Goal: Task Accomplishment & Management: Complete application form

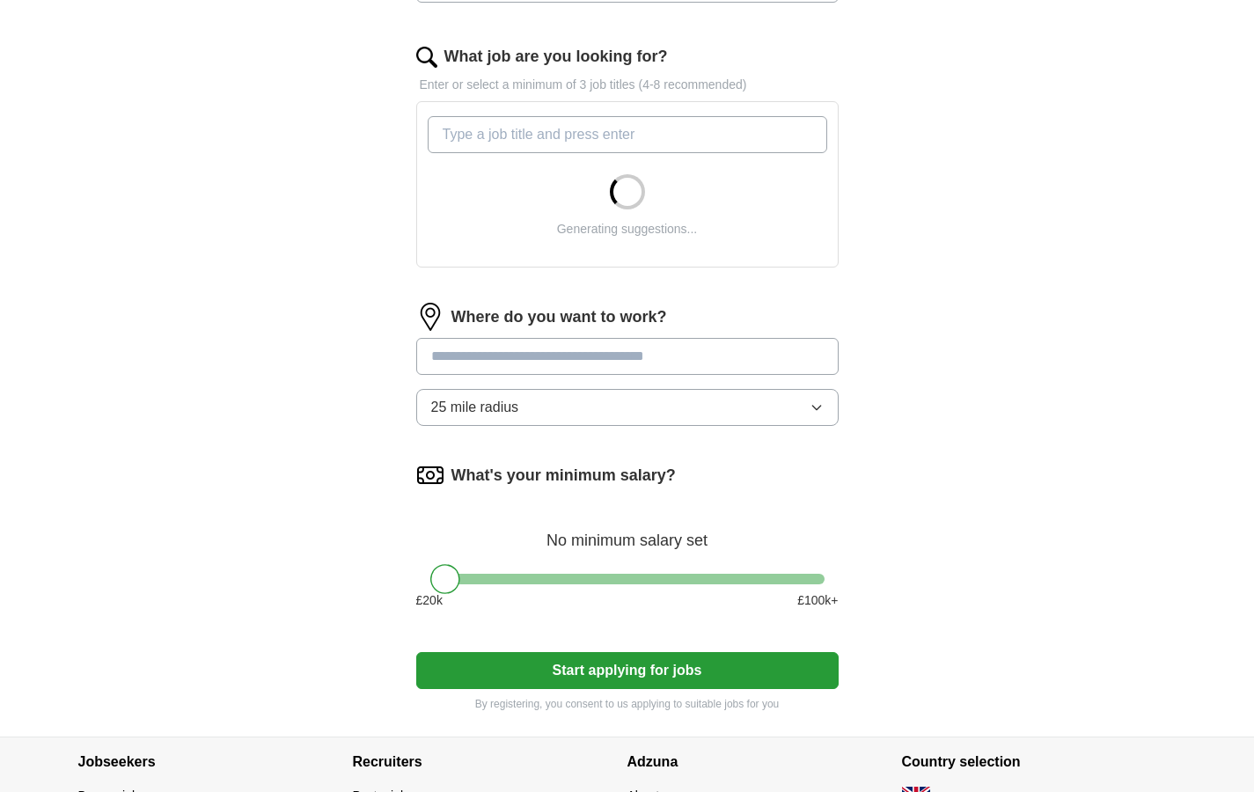
scroll to position [548, 0]
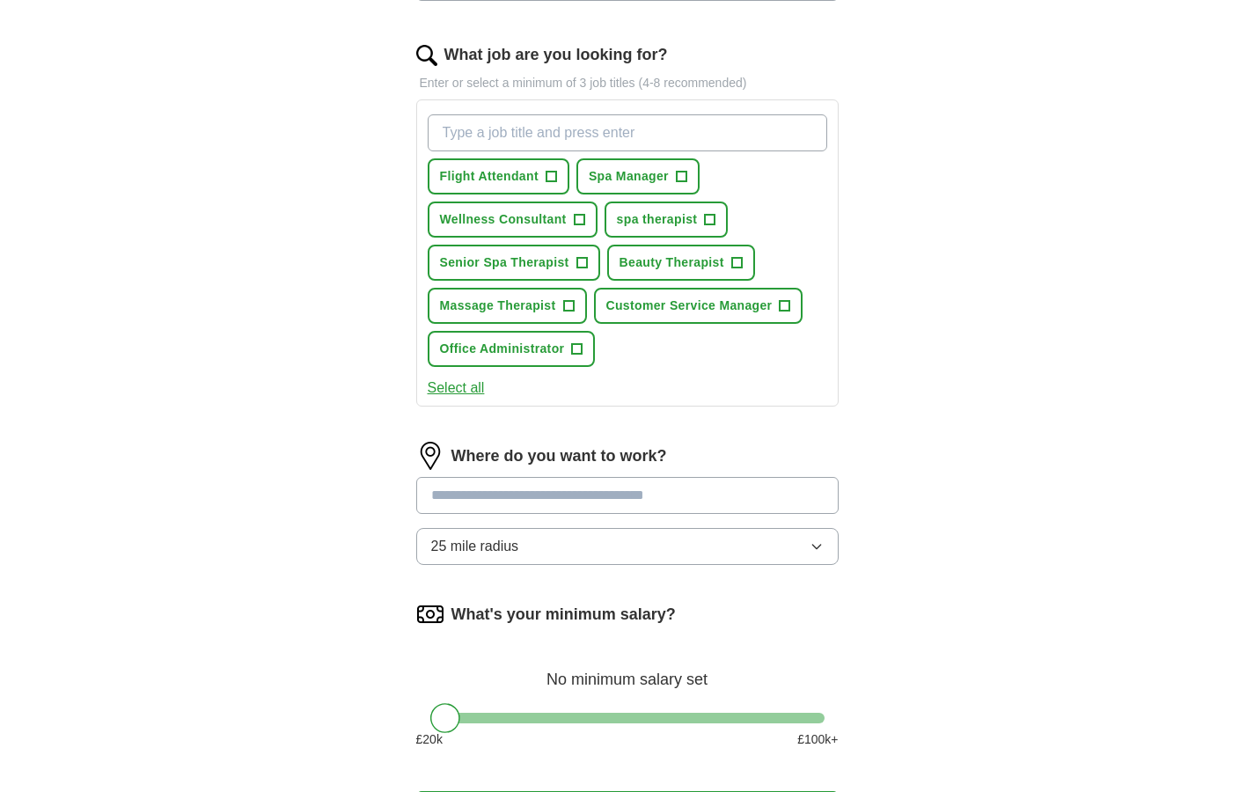
click at [608, 350] on div "Flight Attendant + Spa Manager + Wellness Consultant + spa therapist + Senior S…" at bounding box center [627, 240] width 407 height 267
click at [577, 355] on span "+" at bounding box center [577, 349] width 11 height 14
click at [643, 136] on input "hr administrator" at bounding box center [628, 132] width 400 height 37
type input "hr administrator"
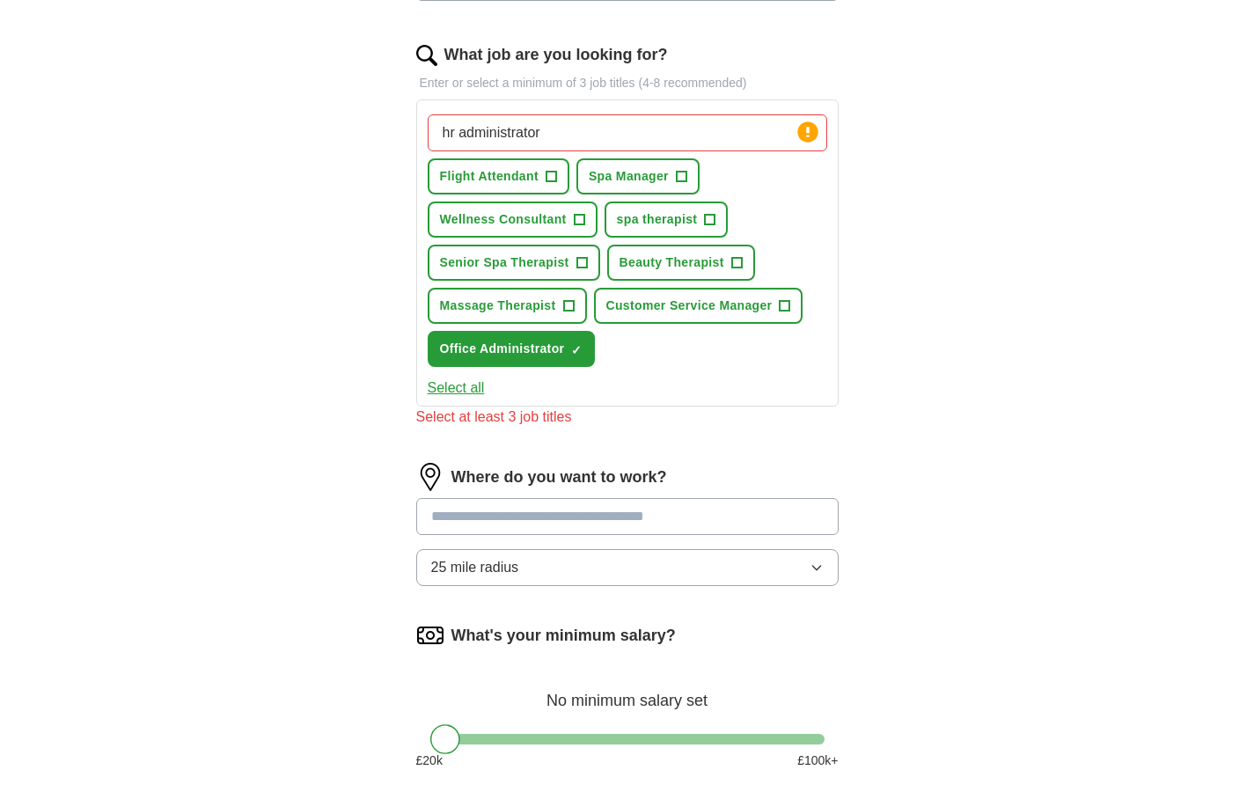
click at [573, 496] on div "Where do you want to work? 25 mile radius" at bounding box center [627, 531] width 423 height 137
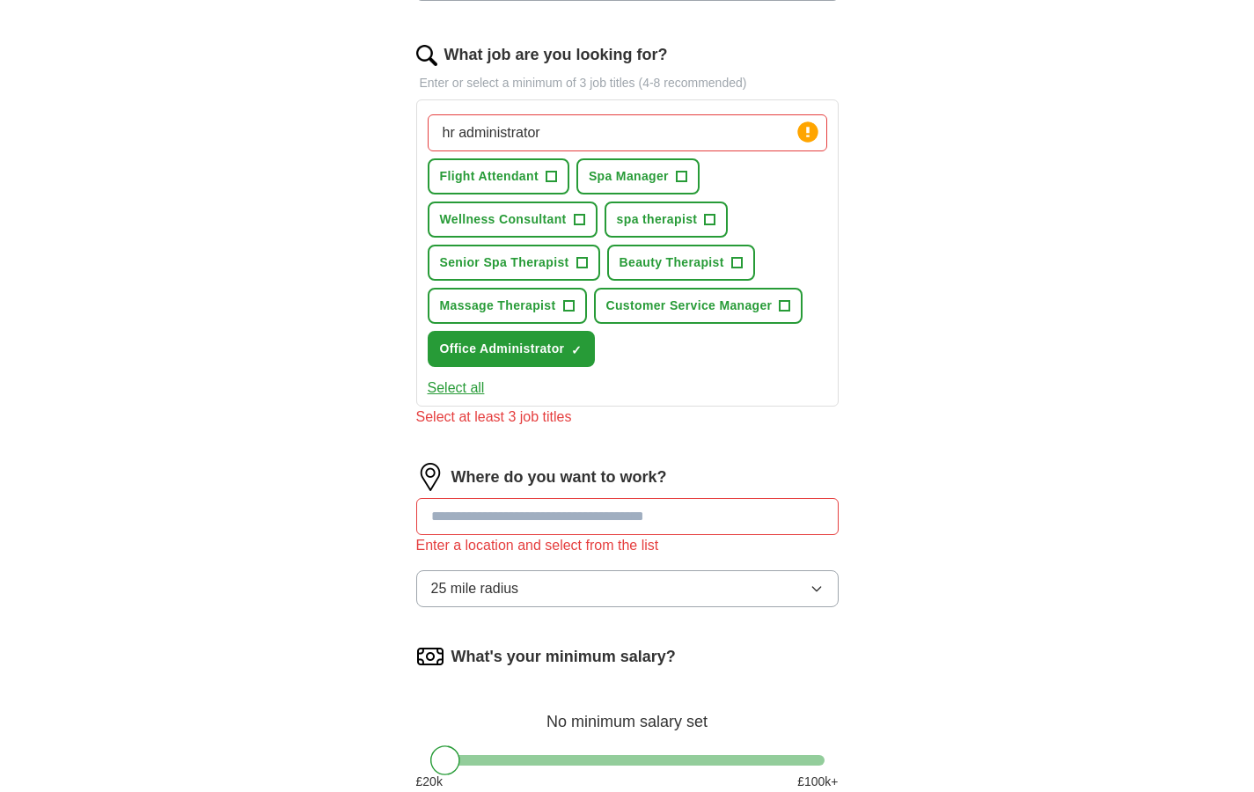
click at [595, 128] on input "hr administrator" at bounding box center [628, 132] width 400 height 37
click at [808, 134] on circle at bounding box center [808, 131] width 20 height 20
click at [766, 134] on input "hr administrator" at bounding box center [628, 132] width 400 height 37
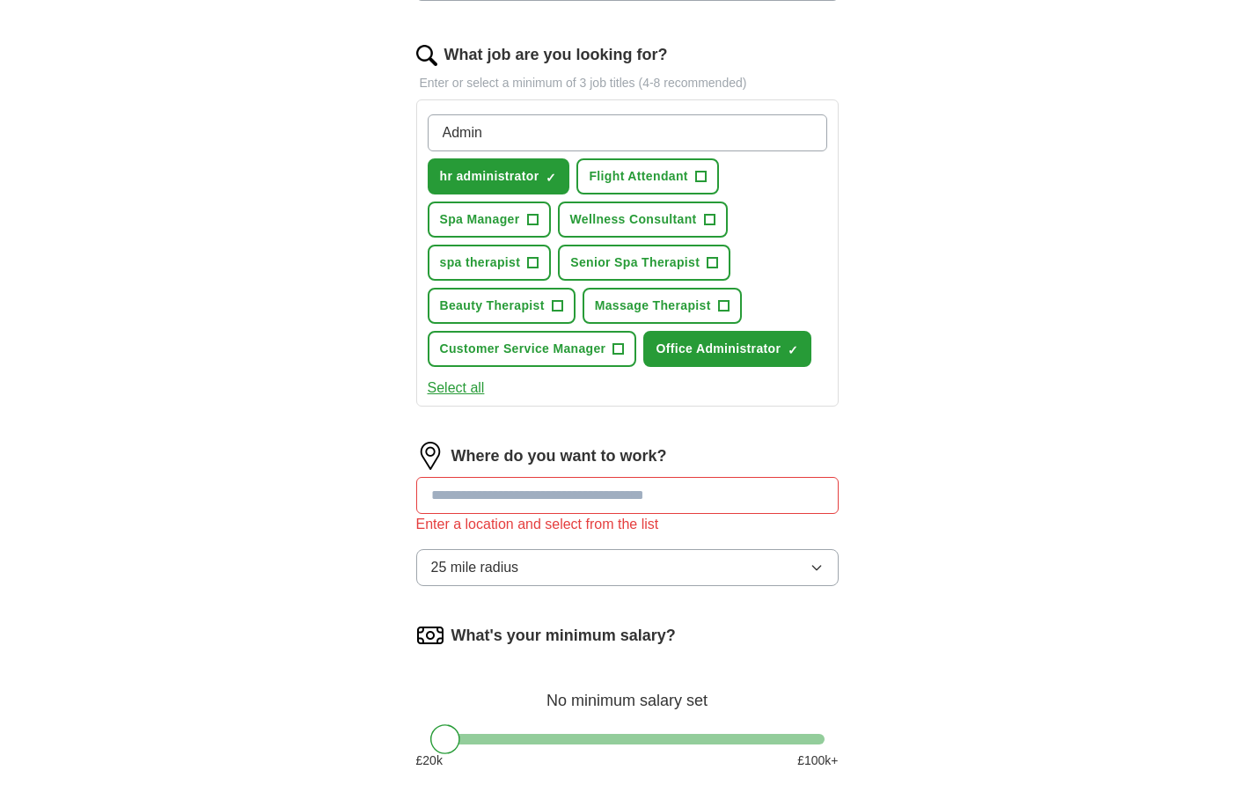
type input "Admin"
type input "Business"
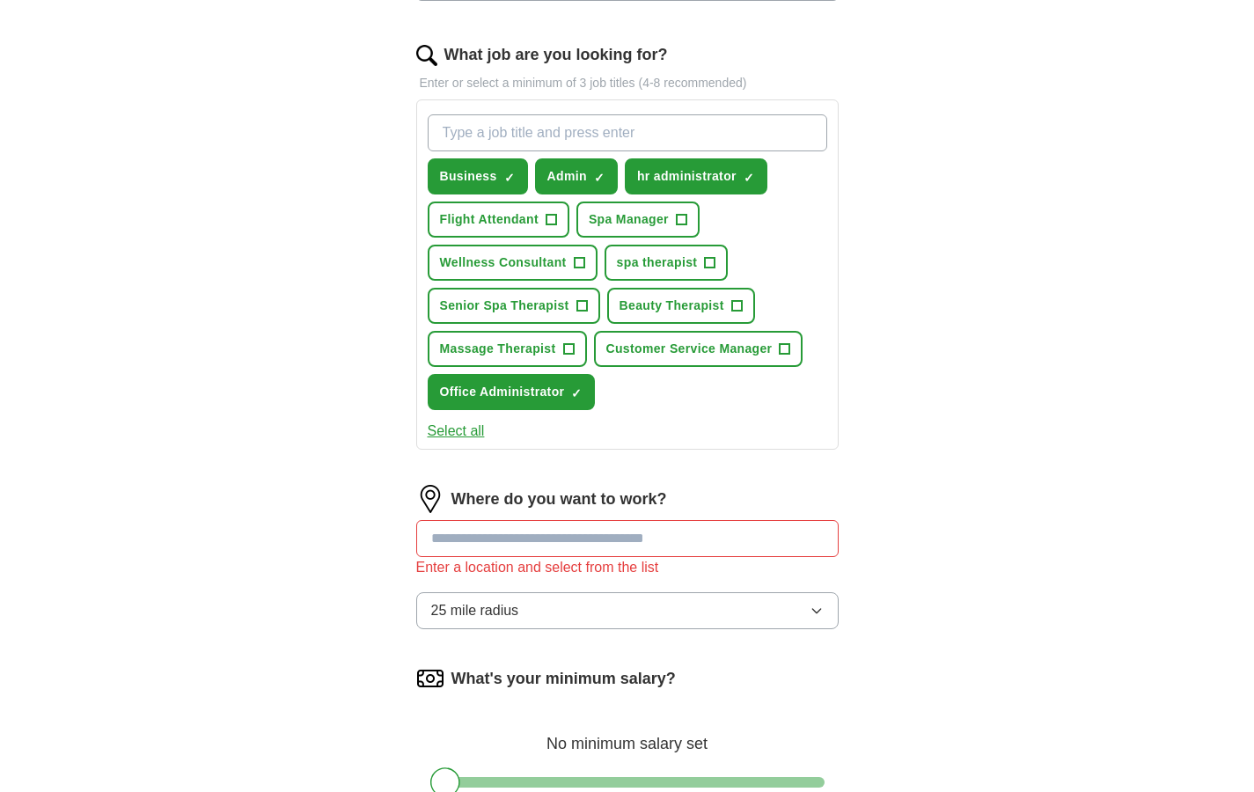
click at [577, 268] on span "+" at bounding box center [579, 263] width 11 height 14
click at [566, 353] on span "+" at bounding box center [568, 349] width 11 height 14
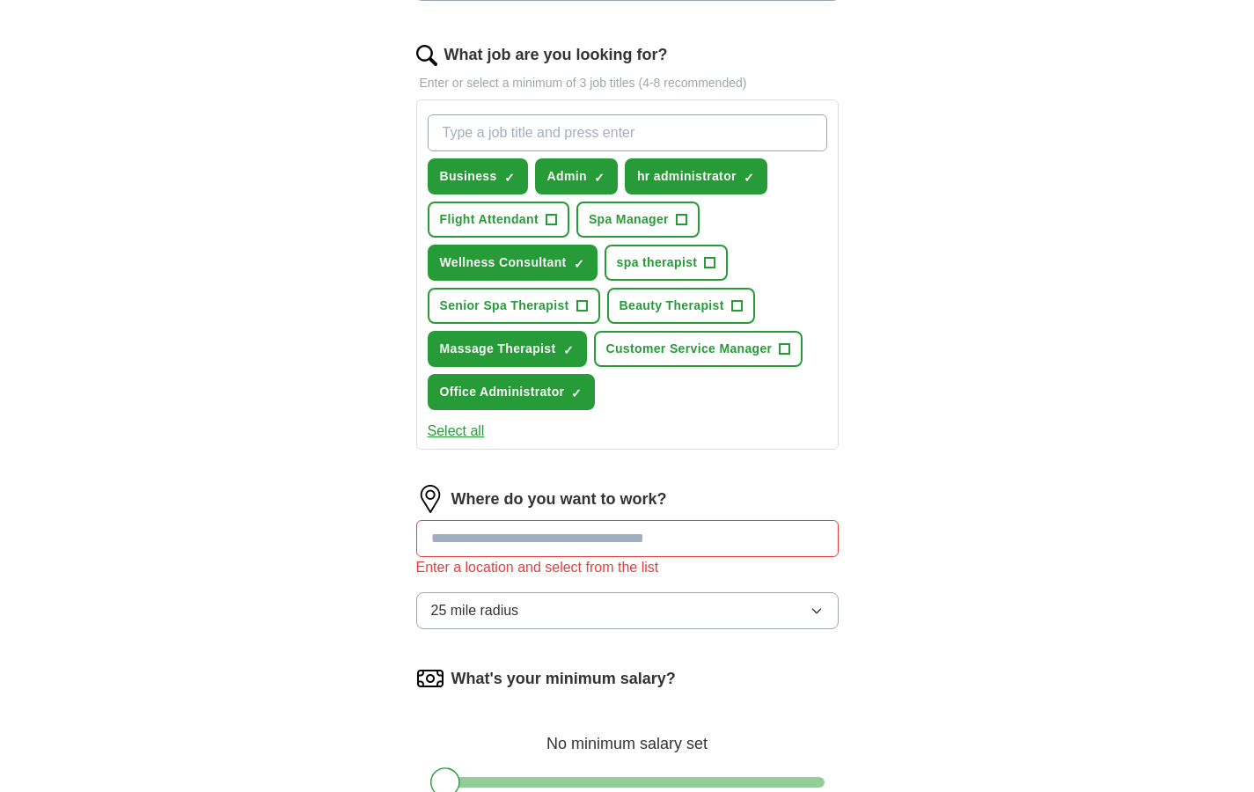
click at [765, 353] on span "Customer Service Manager" at bounding box center [690, 349] width 166 height 18
click at [512, 546] on input at bounding box center [627, 538] width 423 height 37
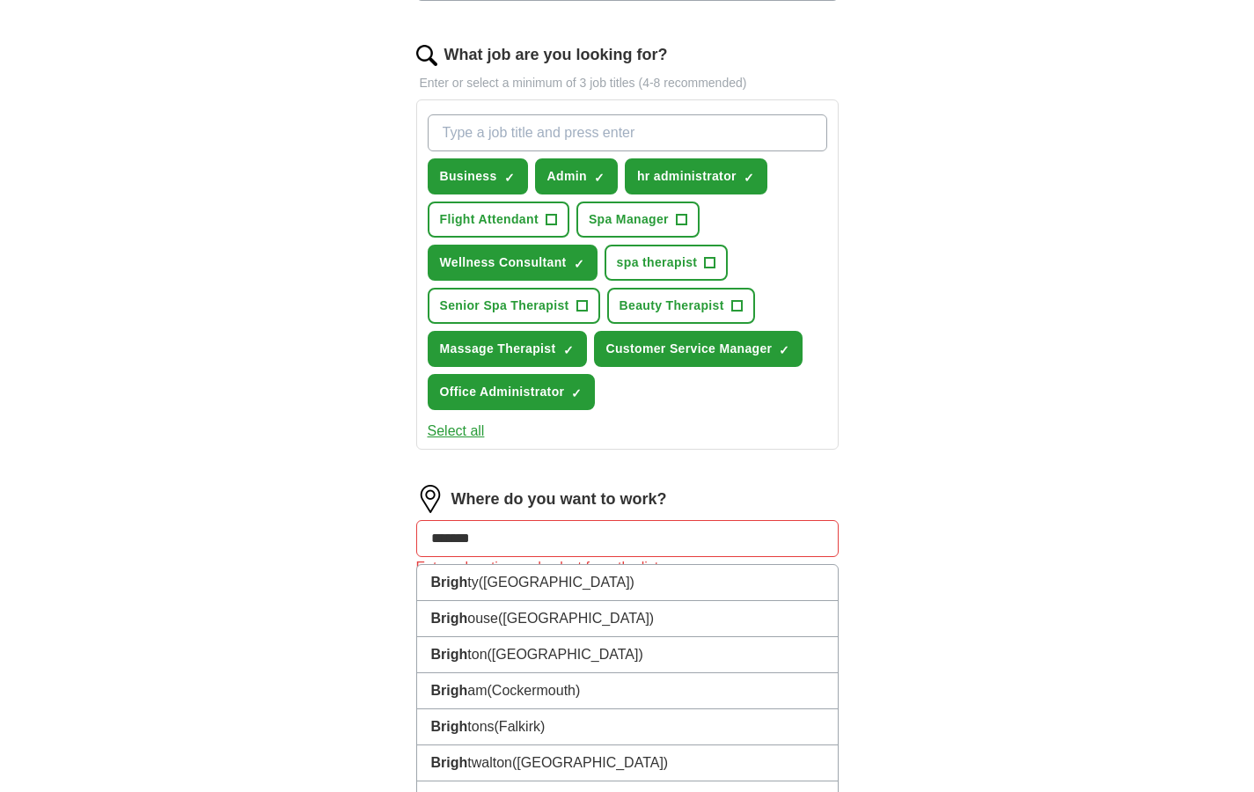
type input "********"
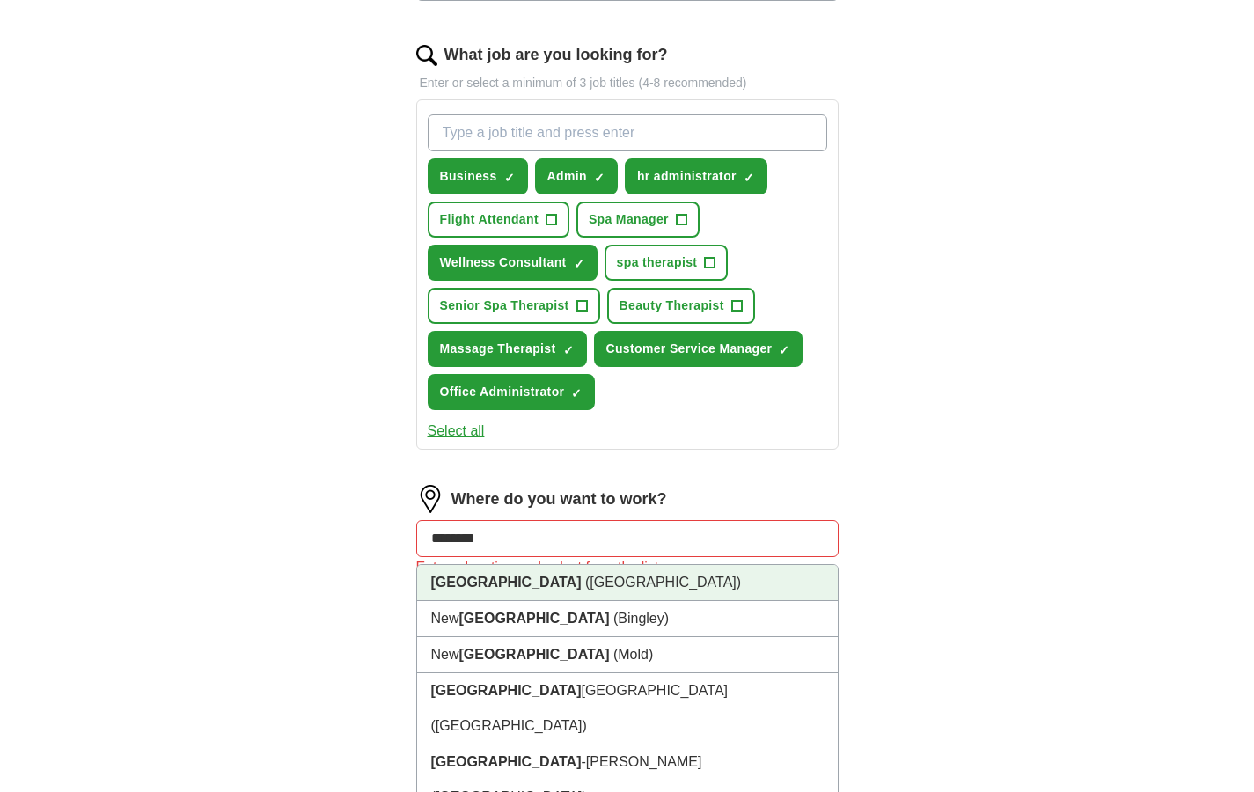
click at [585, 585] on span "([GEOGRAPHIC_DATA])" at bounding box center [663, 582] width 156 height 15
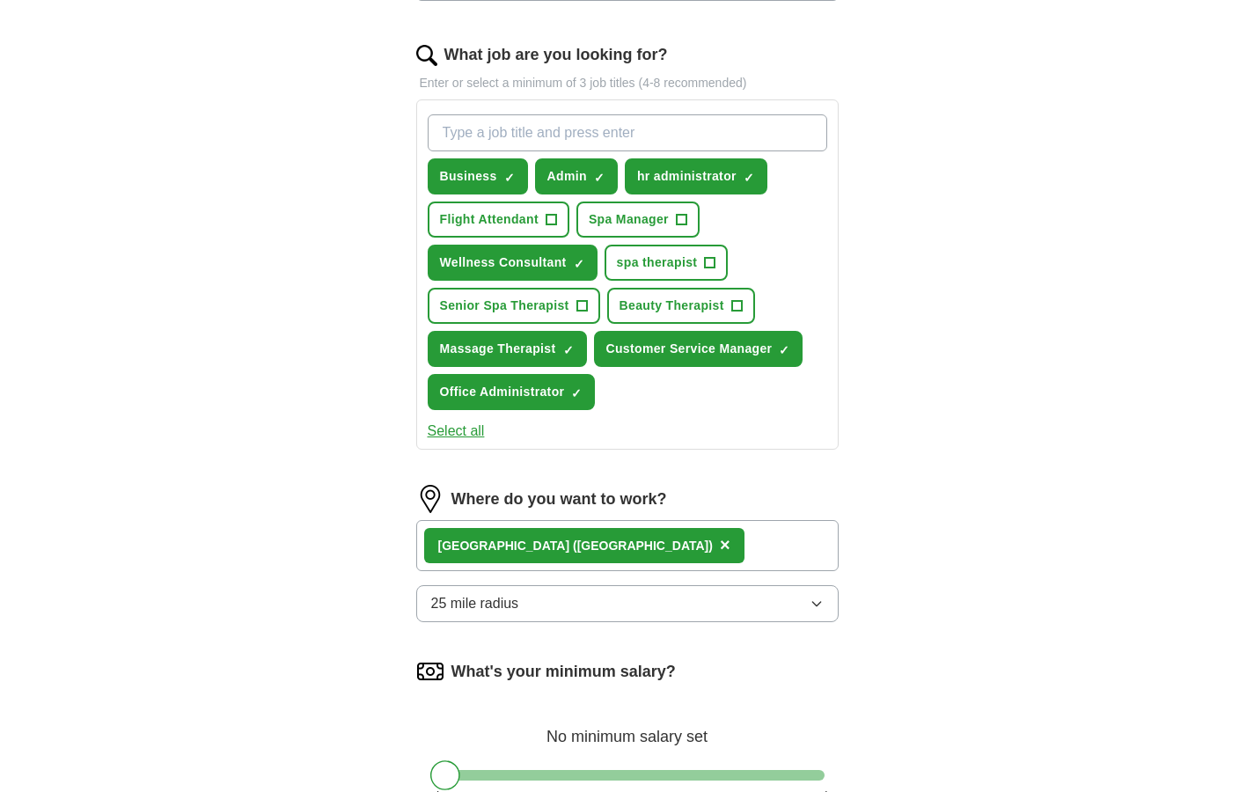
click at [500, 607] on span "25 mile radius" at bounding box center [475, 603] width 88 height 21
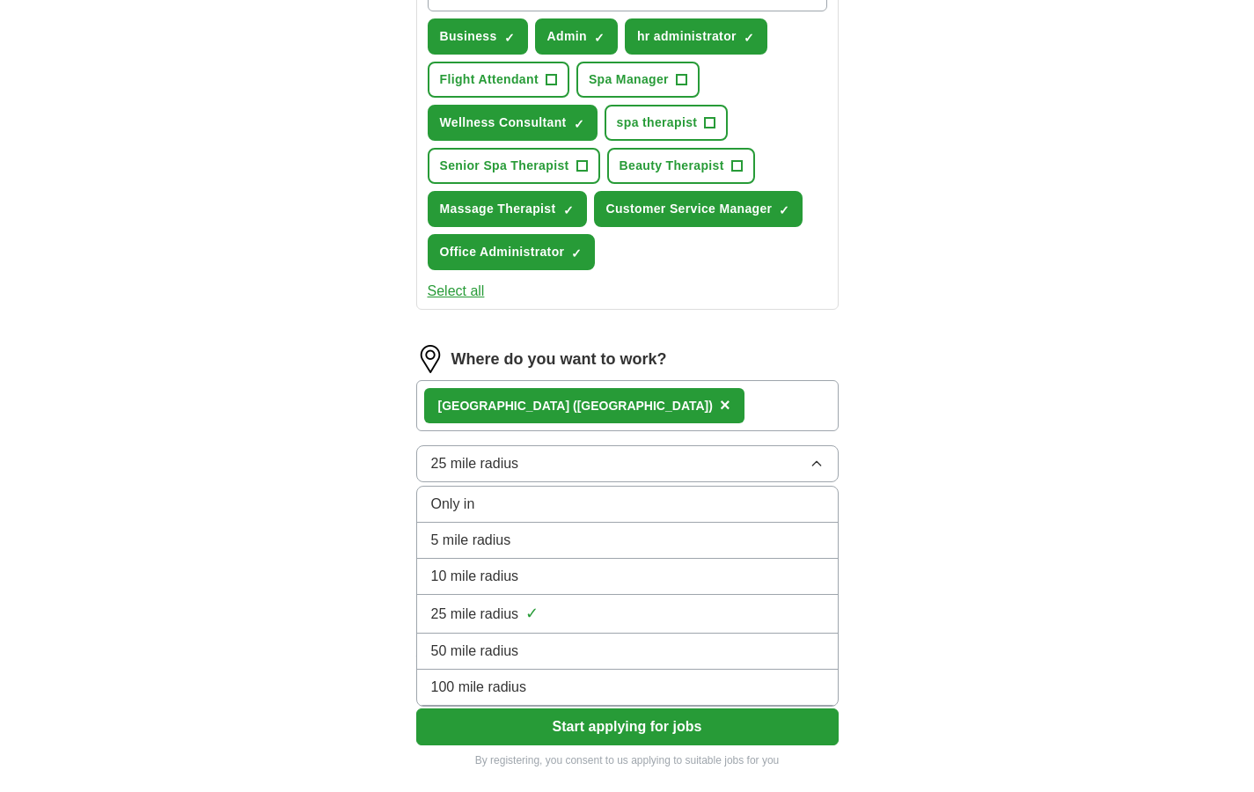
scroll to position [691, 0]
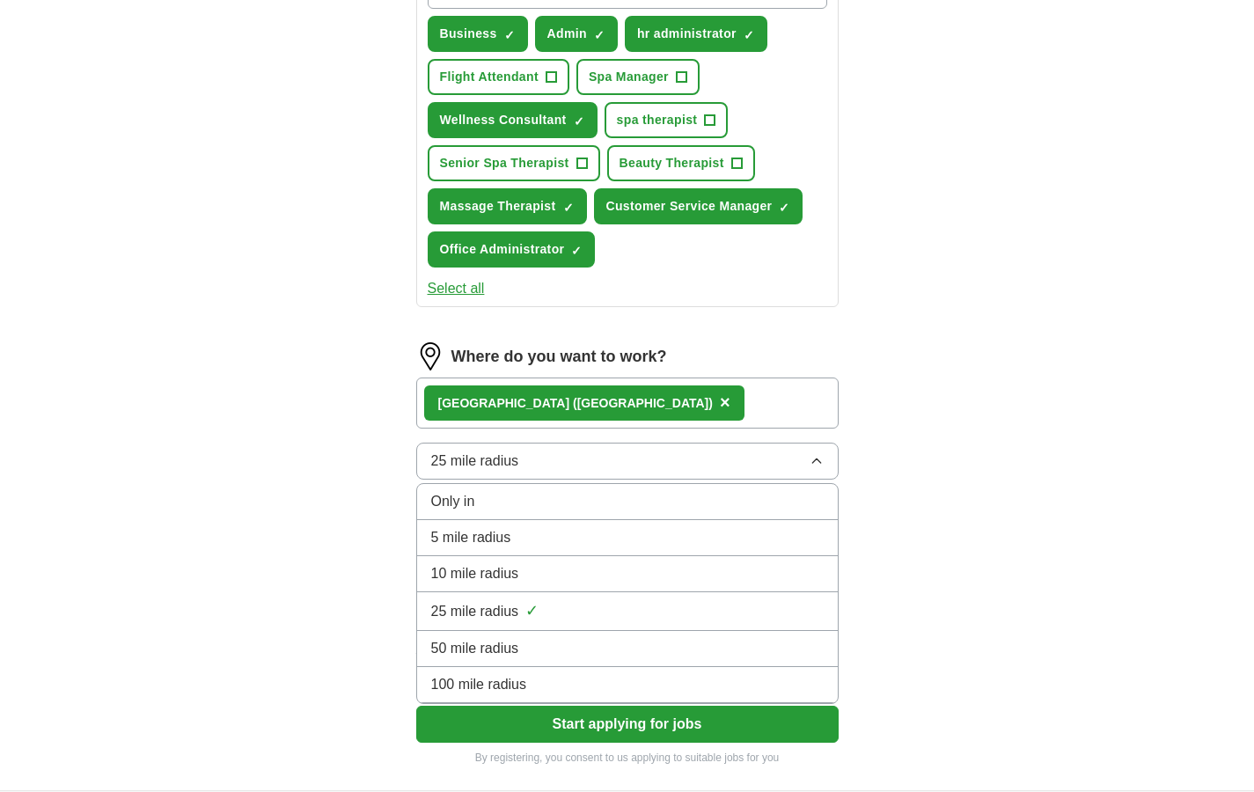
click at [501, 566] on span "10 mile radius" at bounding box center [475, 573] width 88 height 21
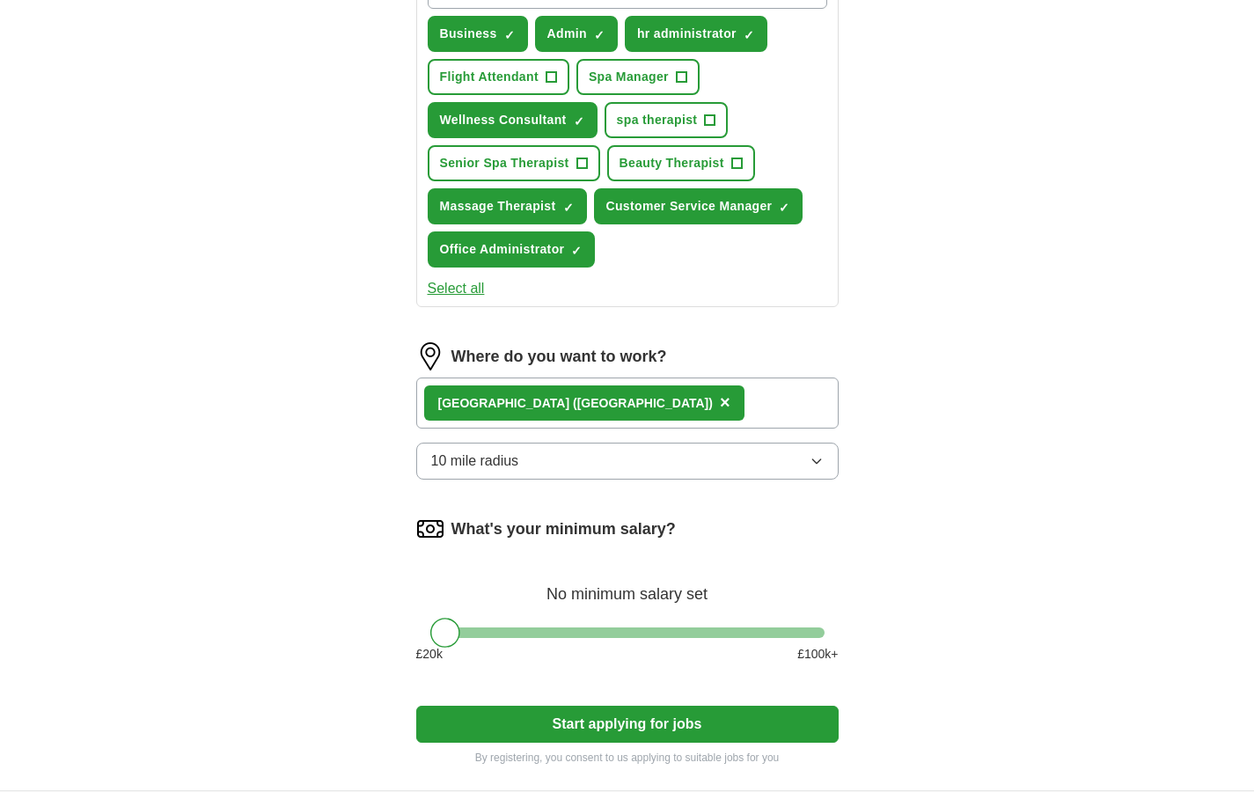
click at [632, 728] on button "Start applying for jobs" at bounding box center [627, 724] width 423 height 37
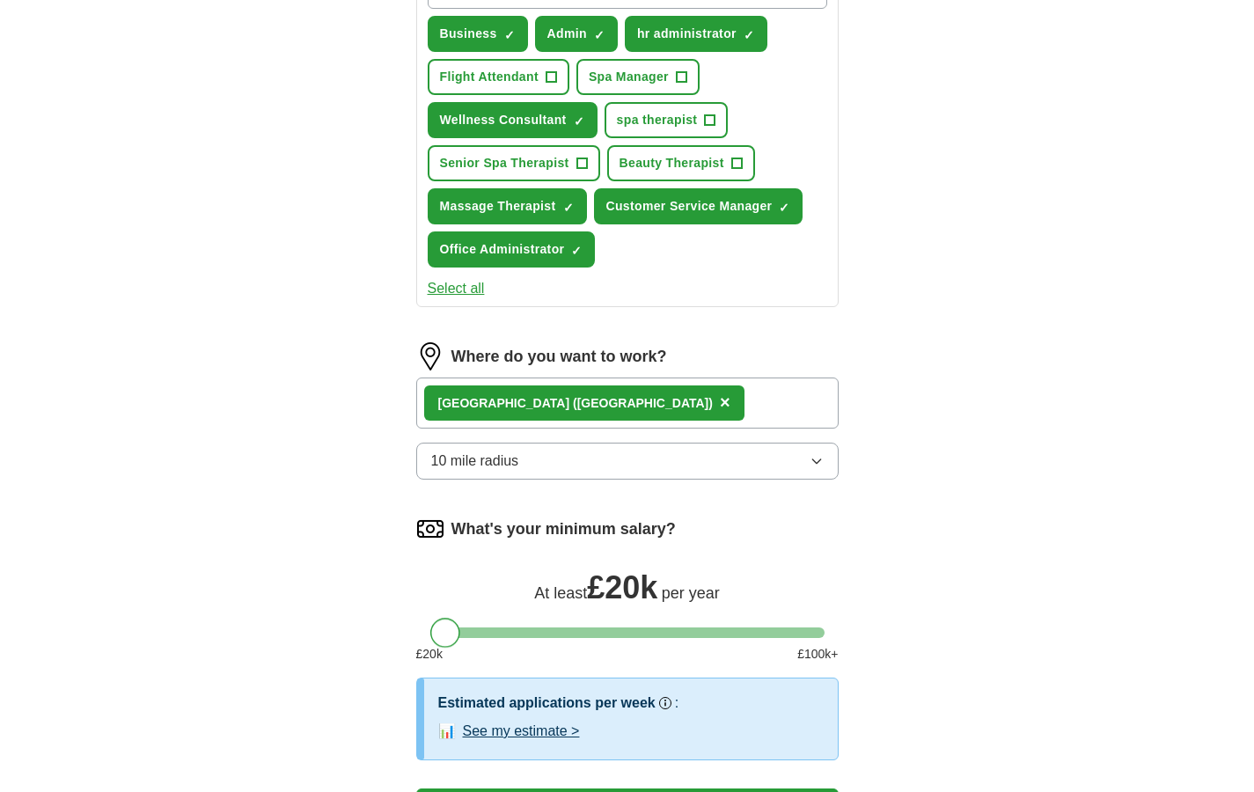
drag, startPoint x: 435, startPoint y: 630, endPoint x: 396, endPoint y: 636, distance: 39.1
click at [396, 636] on div "Let ApplyIQ do the hard work of searching and applying for jobs. Just tell us w…" at bounding box center [627, 167] width 563 height 1412
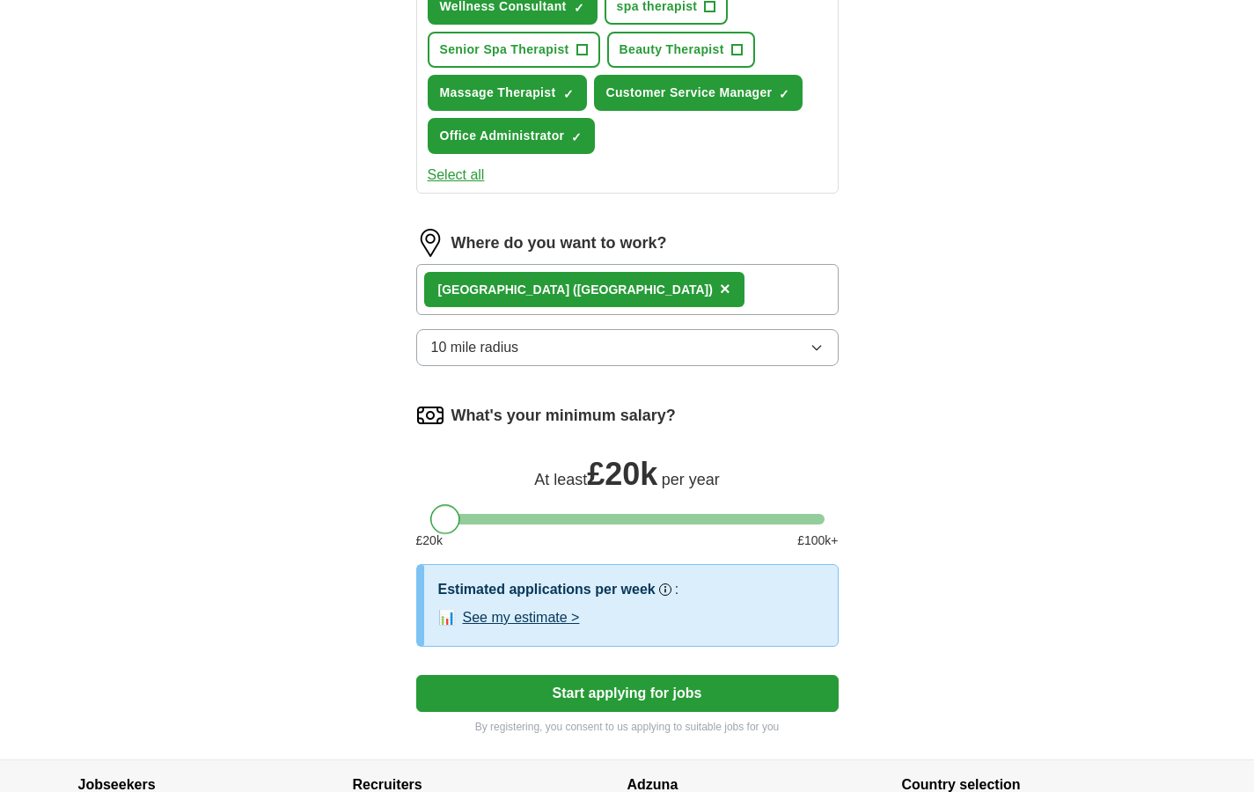
scroll to position [815, 0]
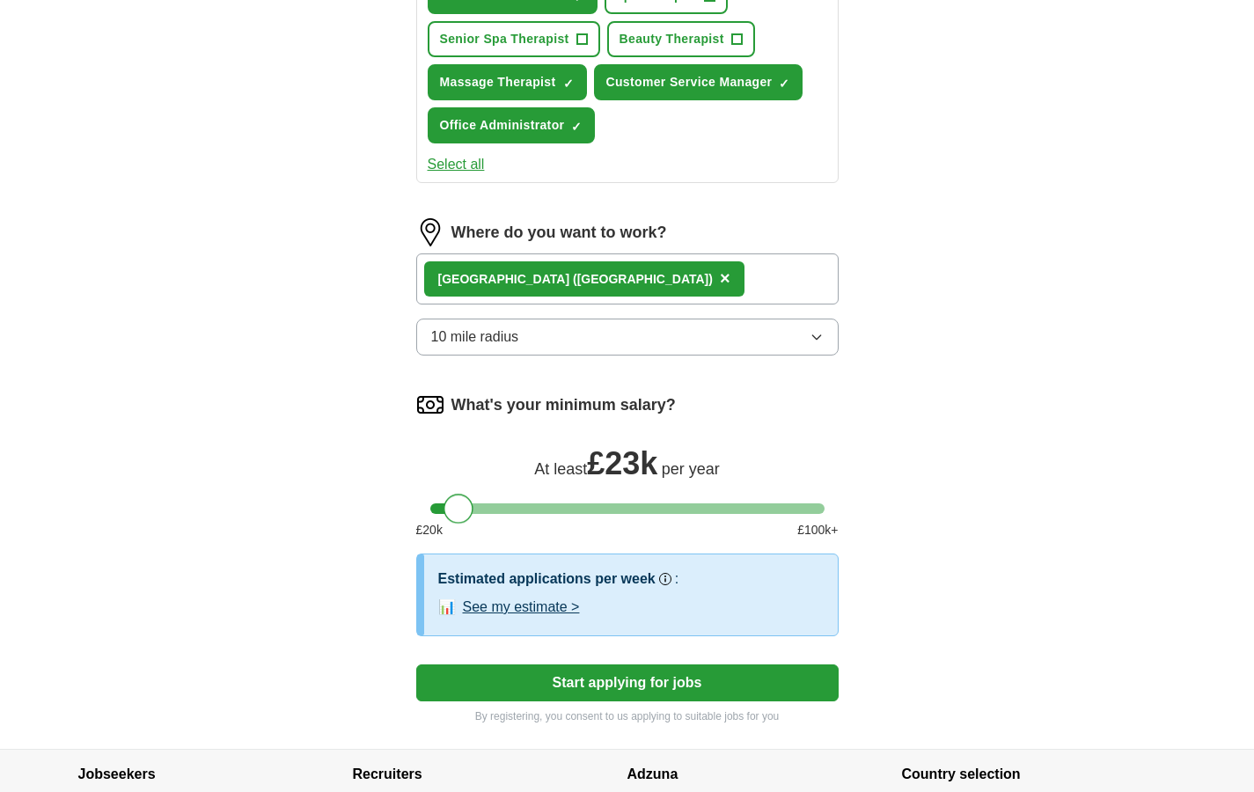
drag, startPoint x: 448, startPoint y: 505, endPoint x: 460, endPoint y: 510, distance: 13.1
click at [460, 510] on div at bounding box center [459, 509] width 30 height 30
click at [654, 684] on button "Start applying for jobs" at bounding box center [627, 683] width 423 height 37
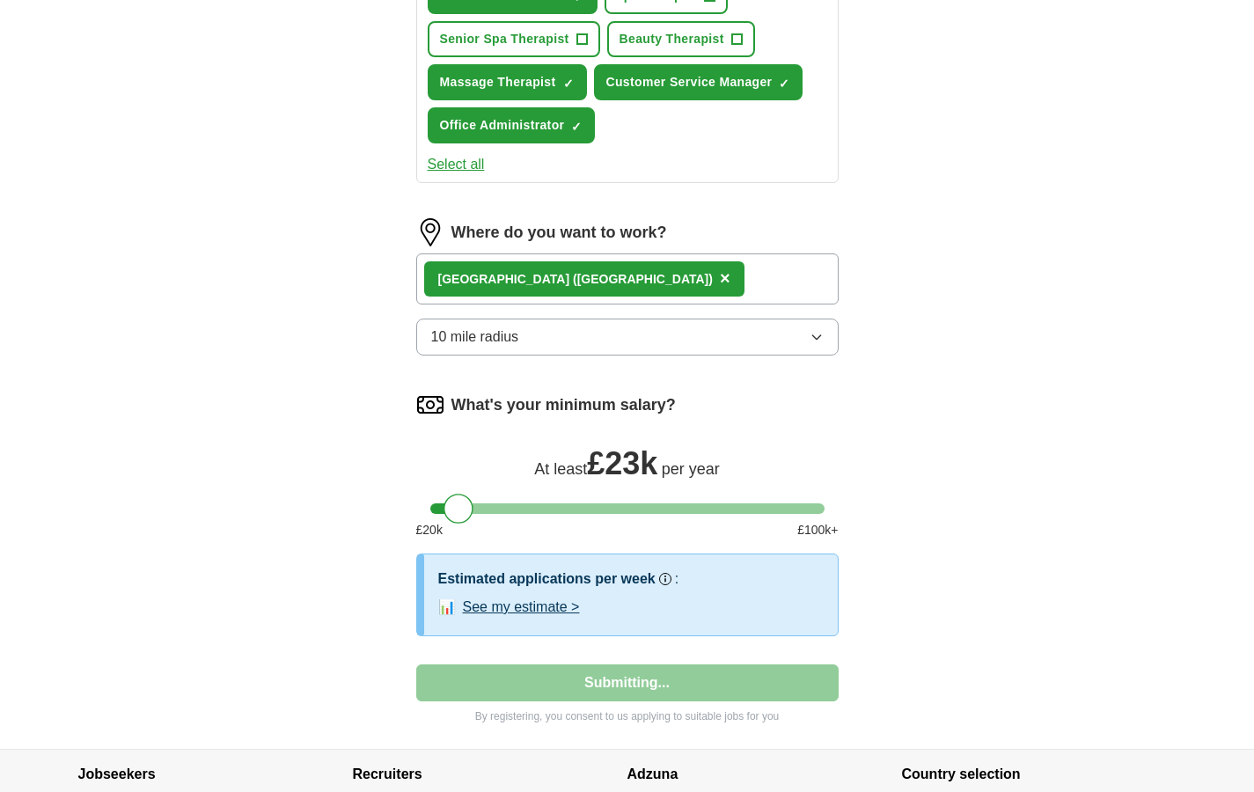
select select "**"
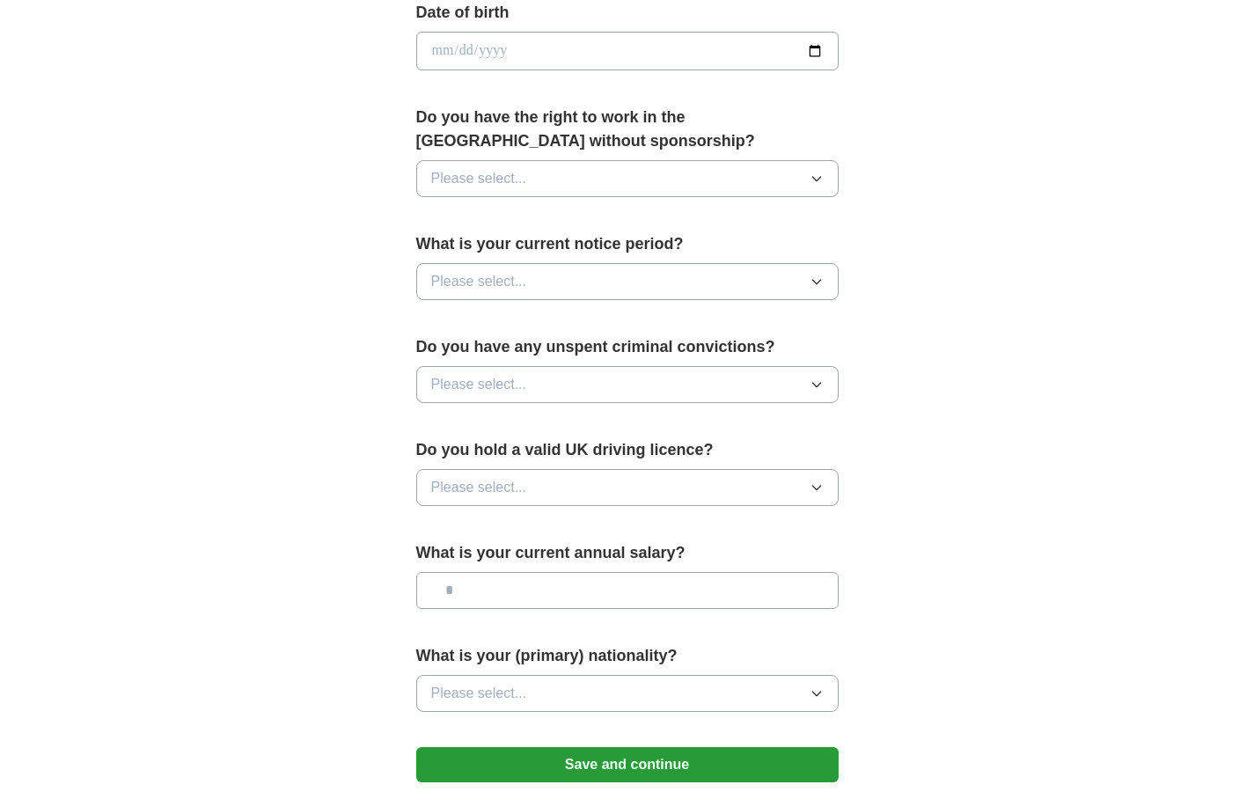
scroll to position [0, 0]
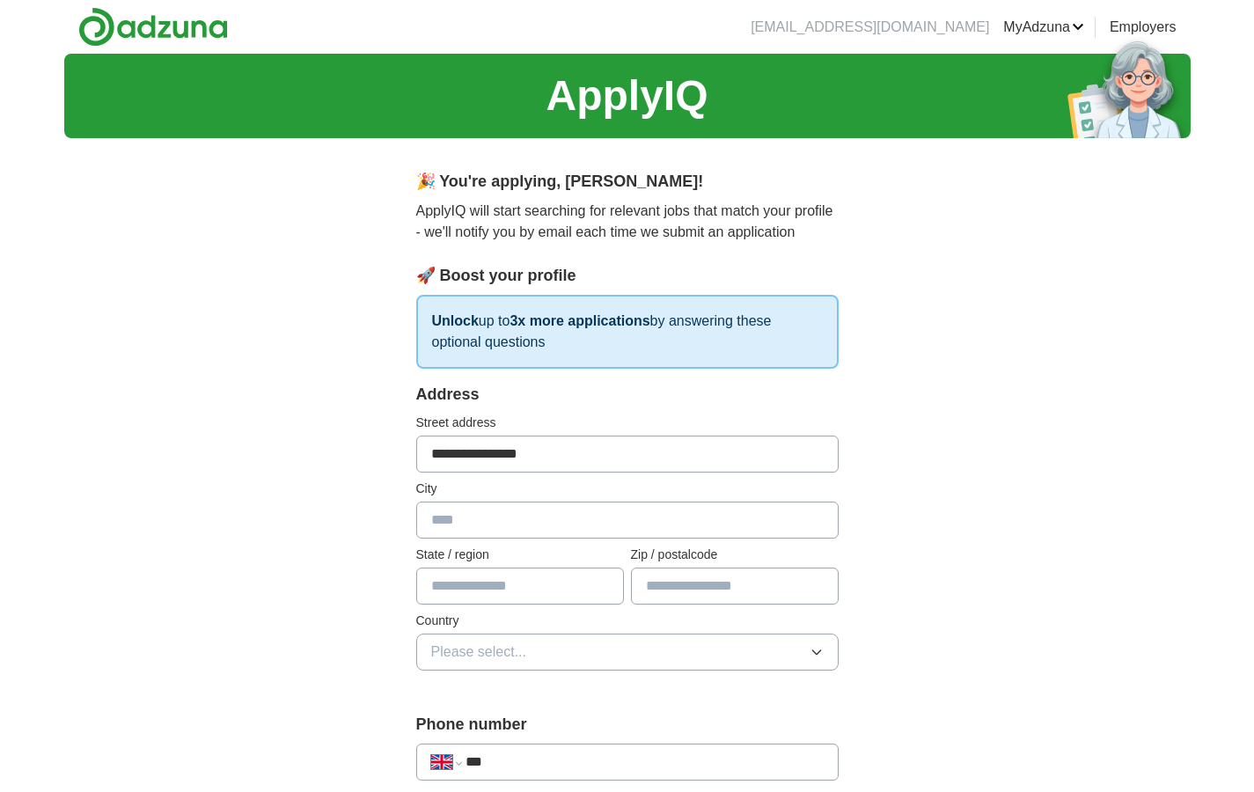
type input "**********"
type input "********"
type input "**********"
click at [494, 655] on span "Please select..." at bounding box center [479, 652] width 96 height 21
click at [510, 699] on span "[GEOGRAPHIC_DATA]" at bounding box center [504, 692] width 147 height 21
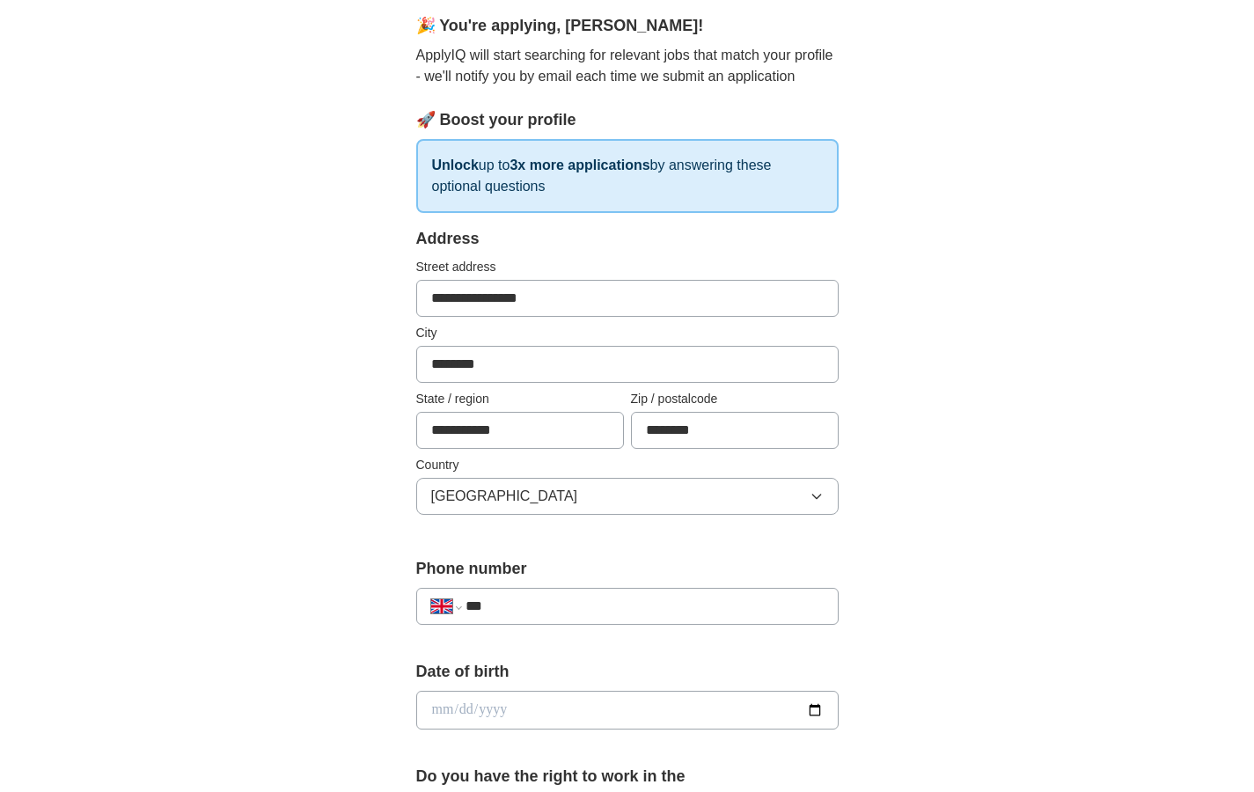
scroll to position [174, 0]
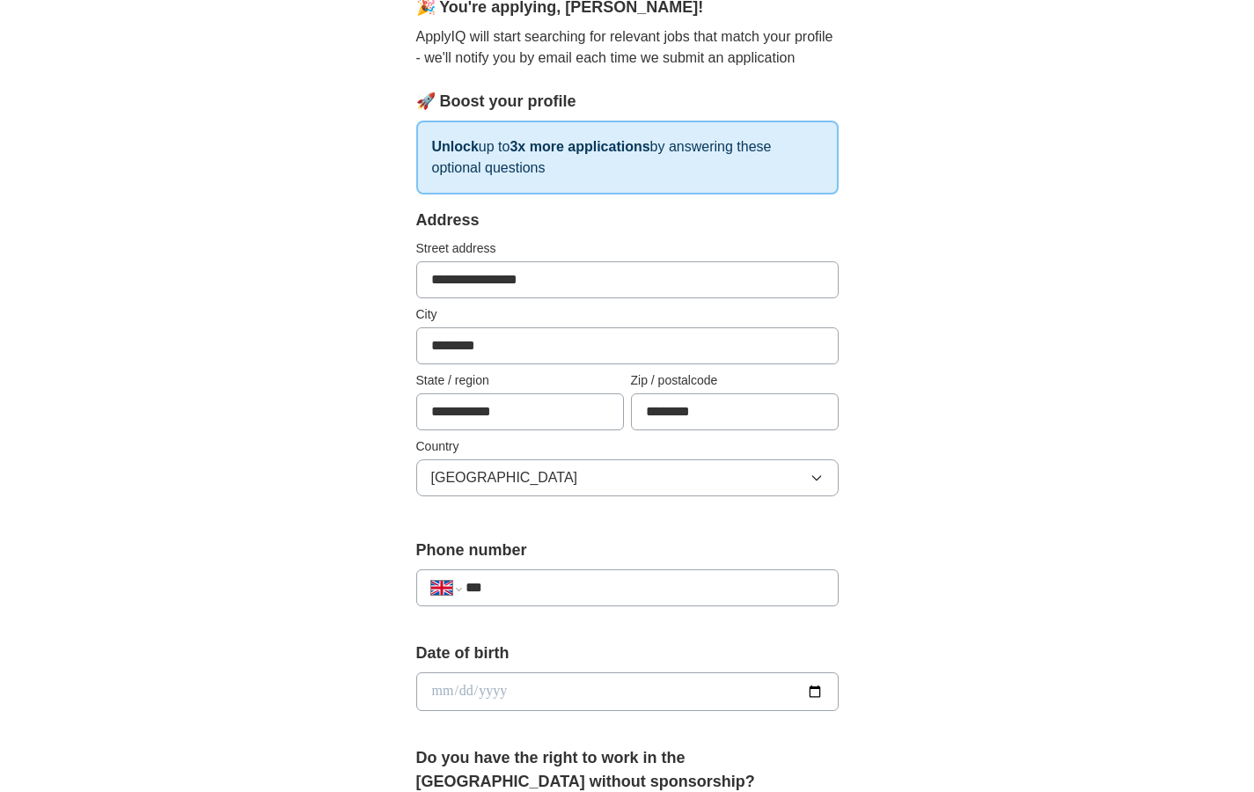
type input "********"
click at [651, 600] on div "**********" at bounding box center [627, 588] width 423 height 37
type input "**********"
click at [571, 688] on input "date" at bounding box center [627, 692] width 423 height 39
click at [467, 688] on input "date" at bounding box center [627, 692] width 423 height 39
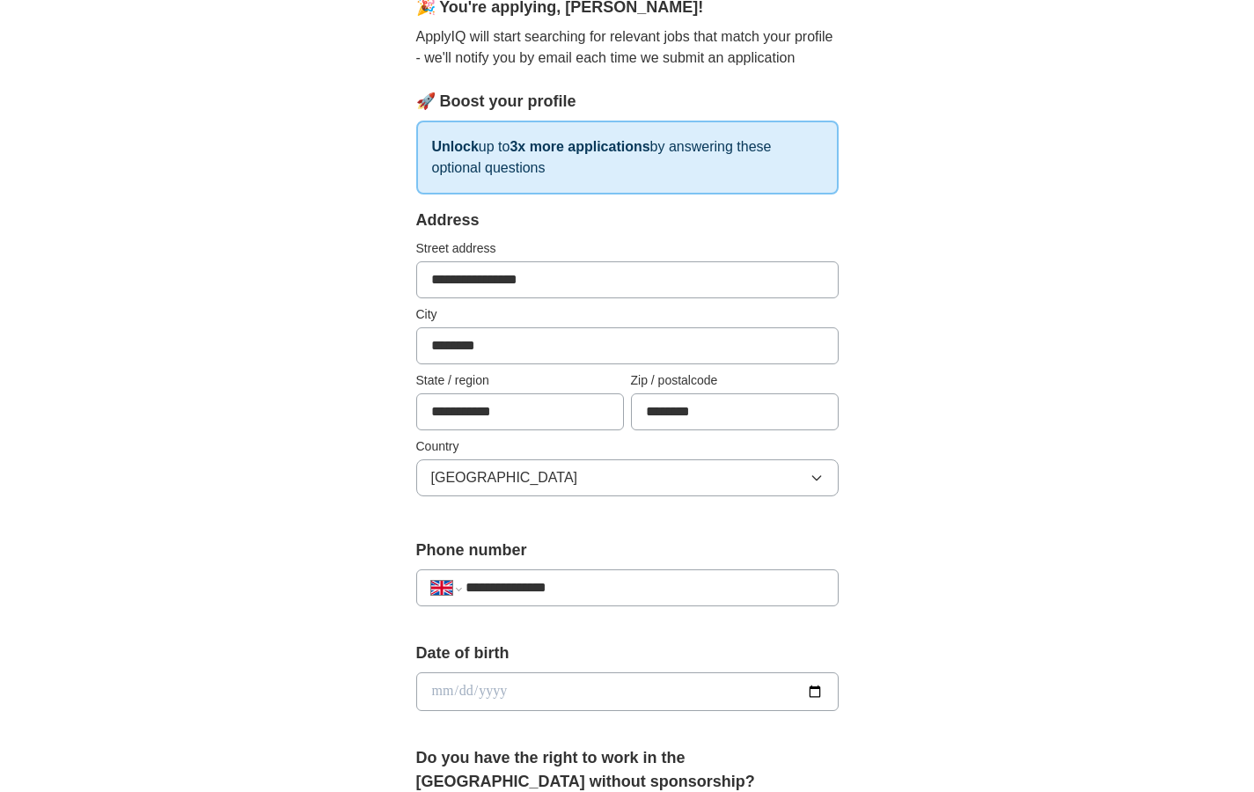
click at [517, 688] on input "date" at bounding box center [627, 692] width 423 height 39
click at [493, 692] on input "date" at bounding box center [627, 692] width 423 height 39
type input "**********"
click at [577, 667] on div "**********" at bounding box center [627, 684] width 423 height 84
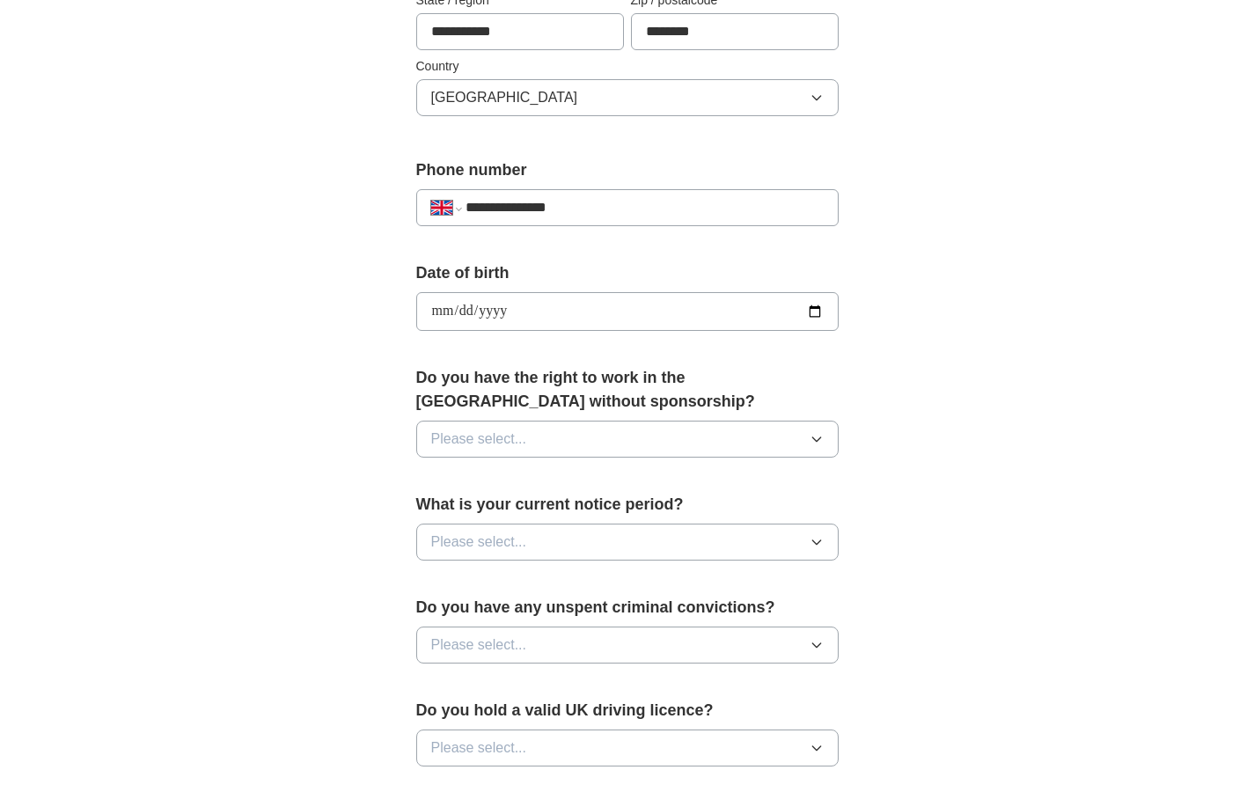
scroll to position [570, 0]
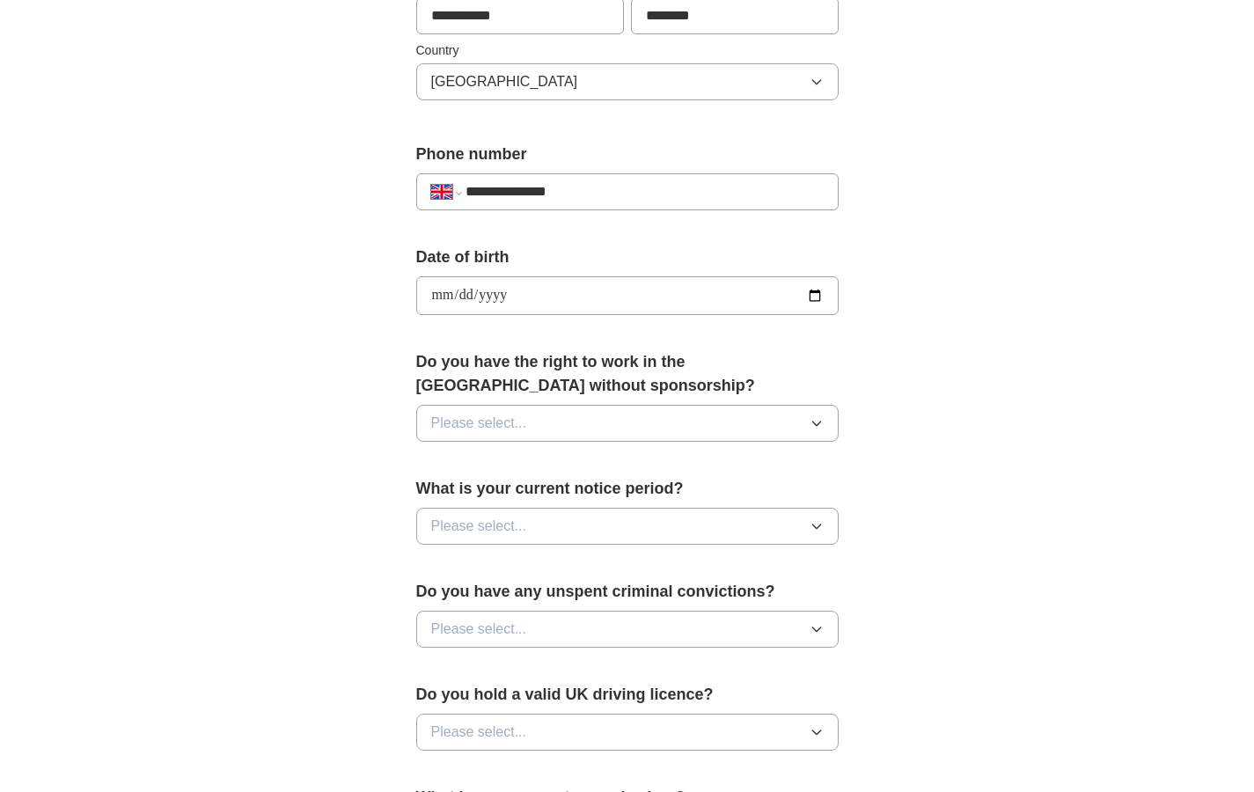
click at [681, 416] on button "Please select..." at bounding box center [627, 423] width 423 height 37
click at [568, 468] on div "Yes" at bounding box center [627, 463] width 393 height 21
click at [562, 528] on button "Please select..." at bounding box center [627, 526] width 423 height 37
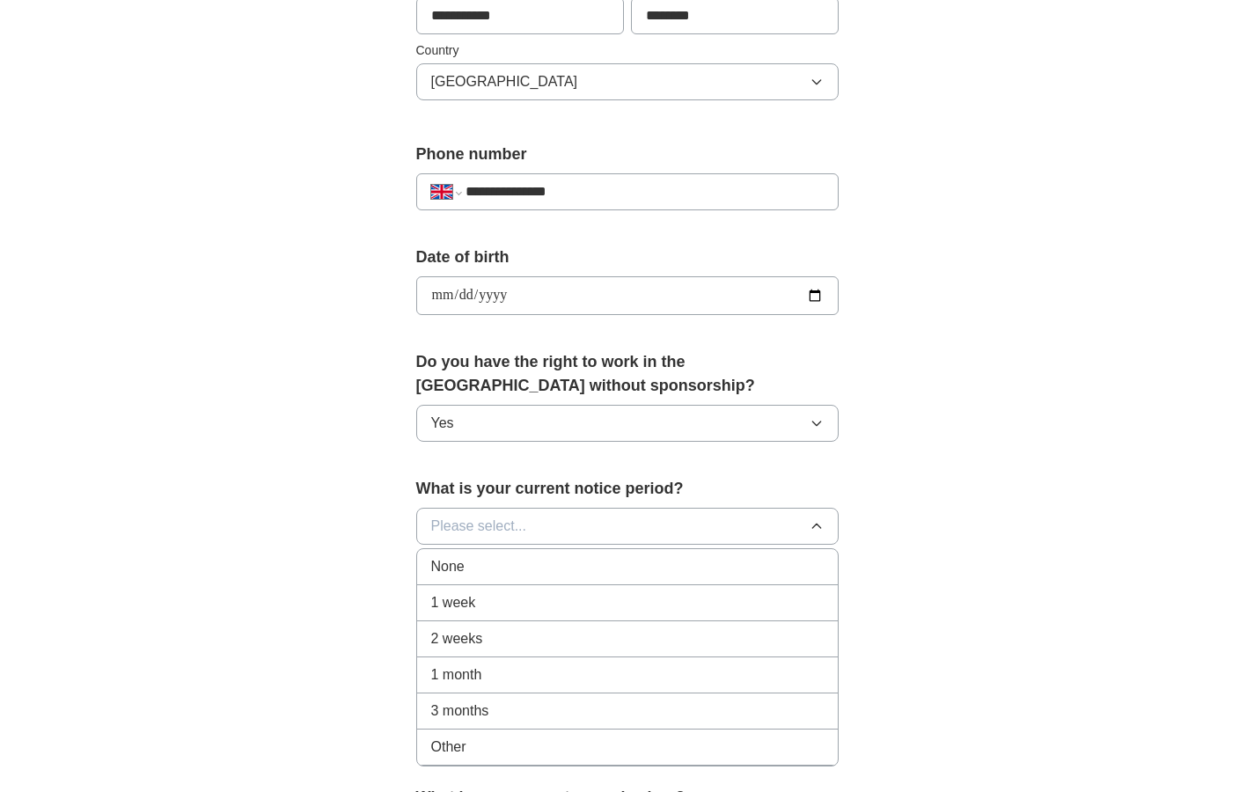
click at [488, 636] on div "2 weeks" at bounding box center [627, 639] width 393 height 21
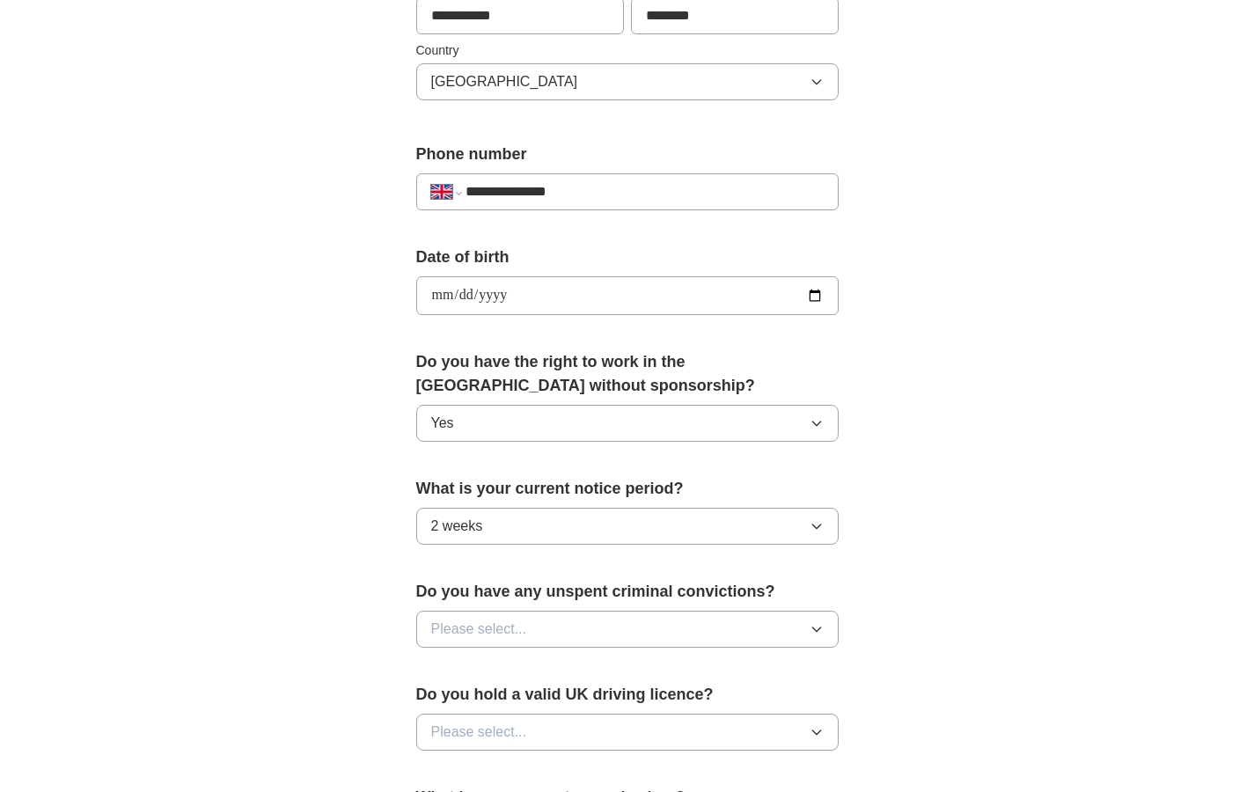
click at [621, 648] on button "Please select..." at bounding box center [627, 629] width 423 height 37
click at [582, 716] on div "No" at bounding box center [627, 705] width 393 height 21
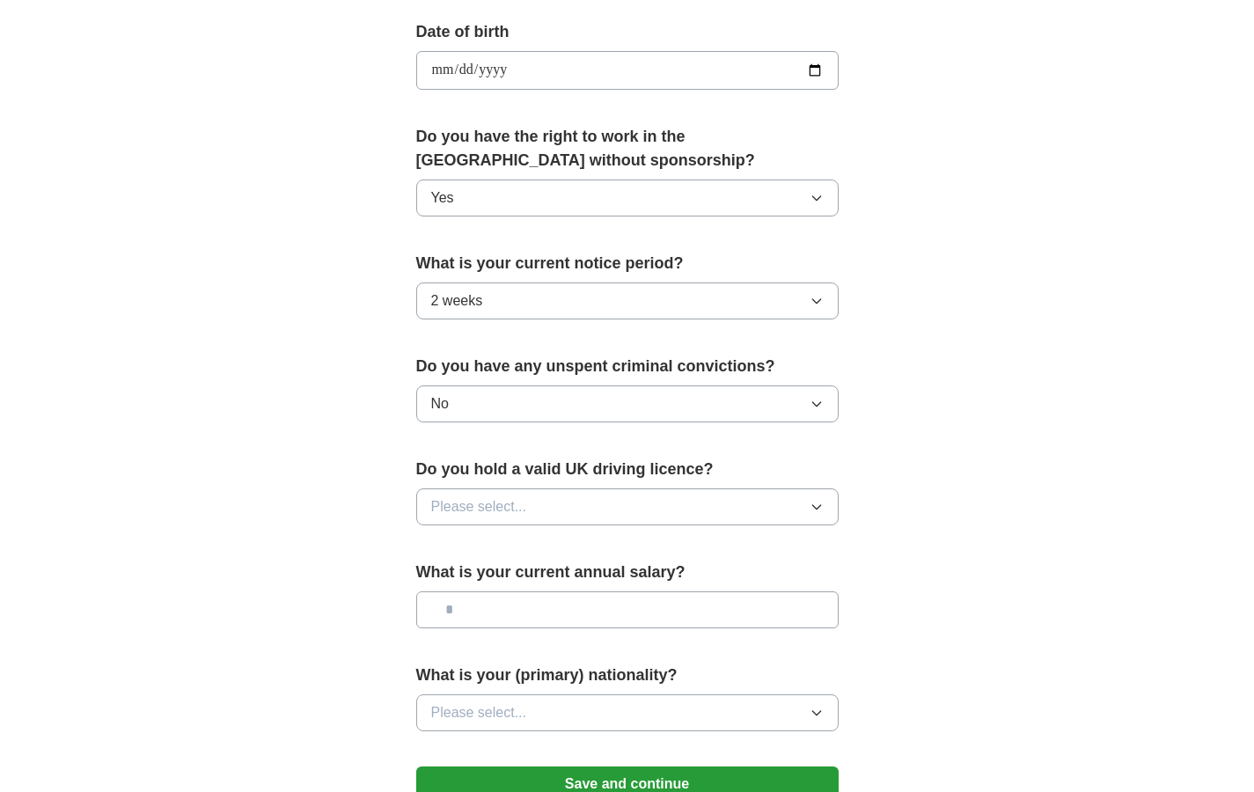
scroll to position [809, 0]
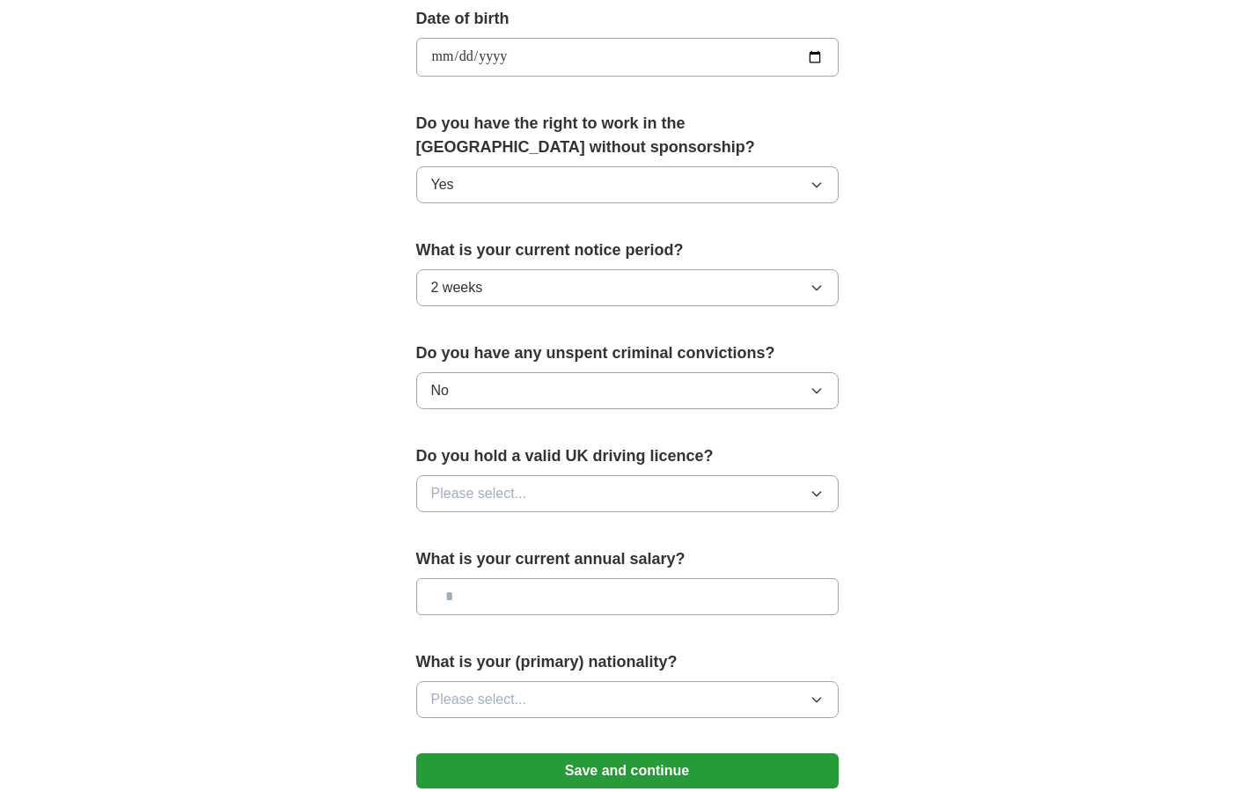
click at [807, 498] on button "Please select..." at bounding box center [627, 493] width 423 height 37
click at [656, 570] on div "No" at bounding box center [627, 570] width 393 height 21
click at [611, 596] on input "text" at bounding box center [627, 596] width 423 height 37
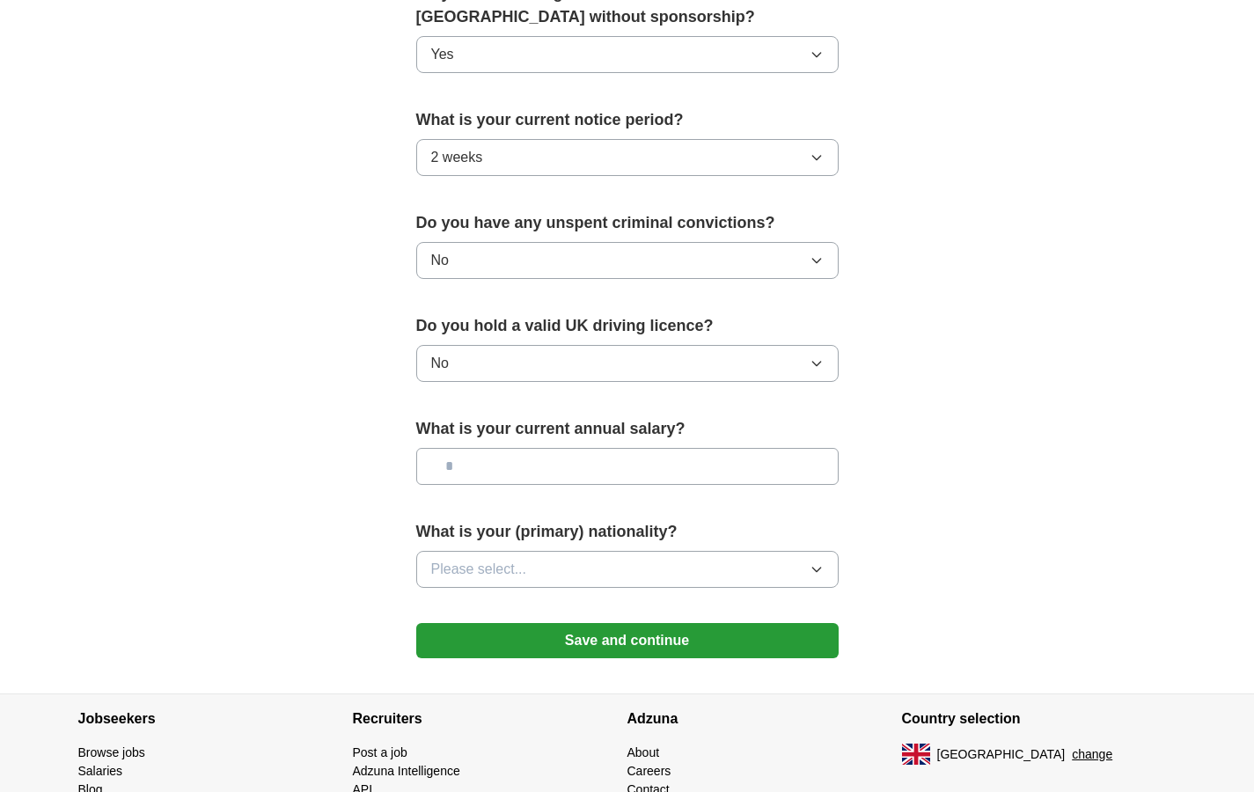
scroll to position [944, 0]
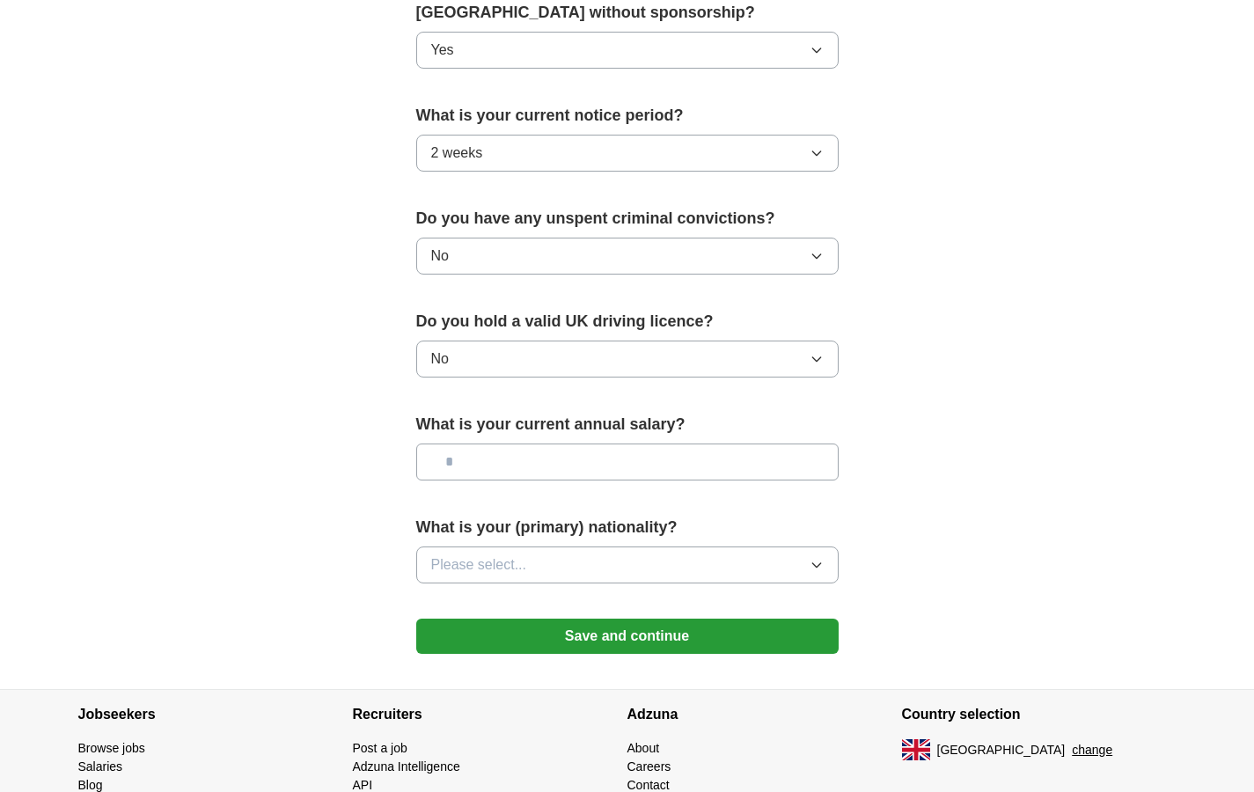
click at [604, 562] on button "Please select..." at bounding box center [627, 565] width 423 height 37
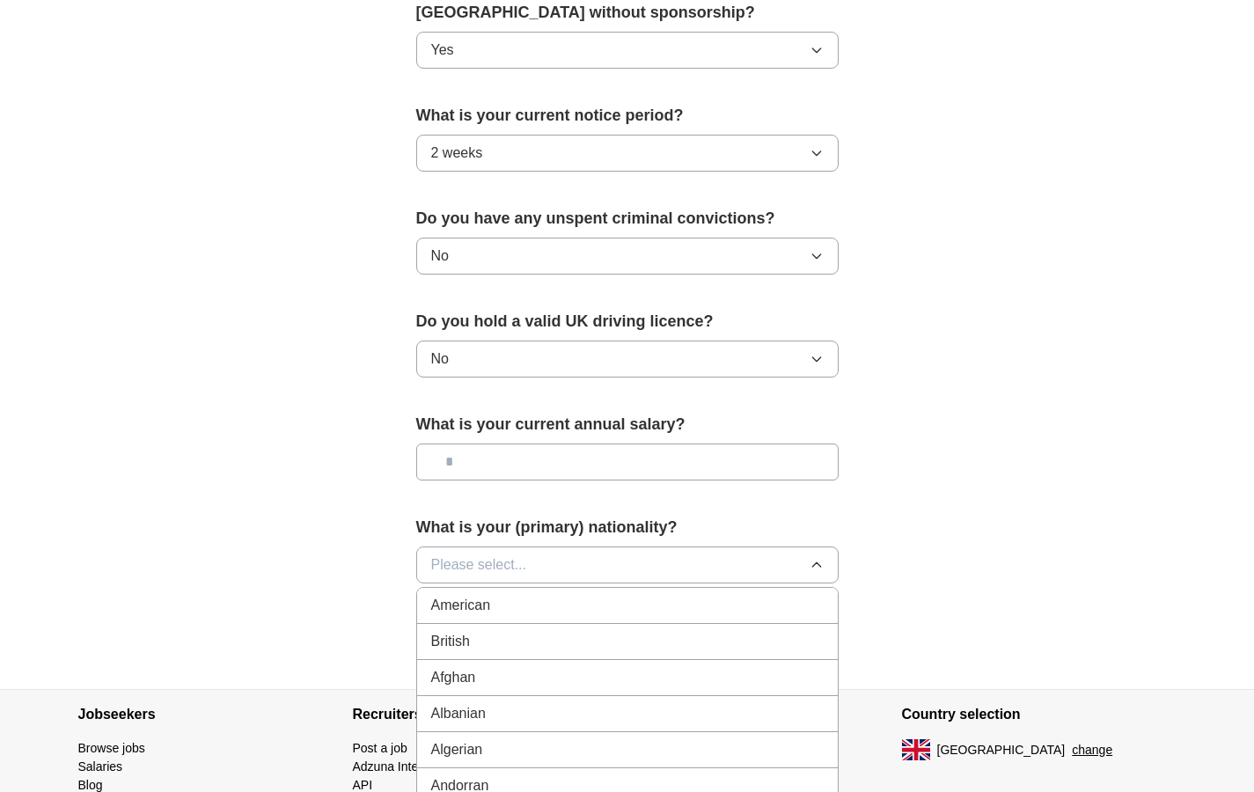
click at [604, 562] on button "Please select..." at bounding box center [627, 565] width 423 height 37
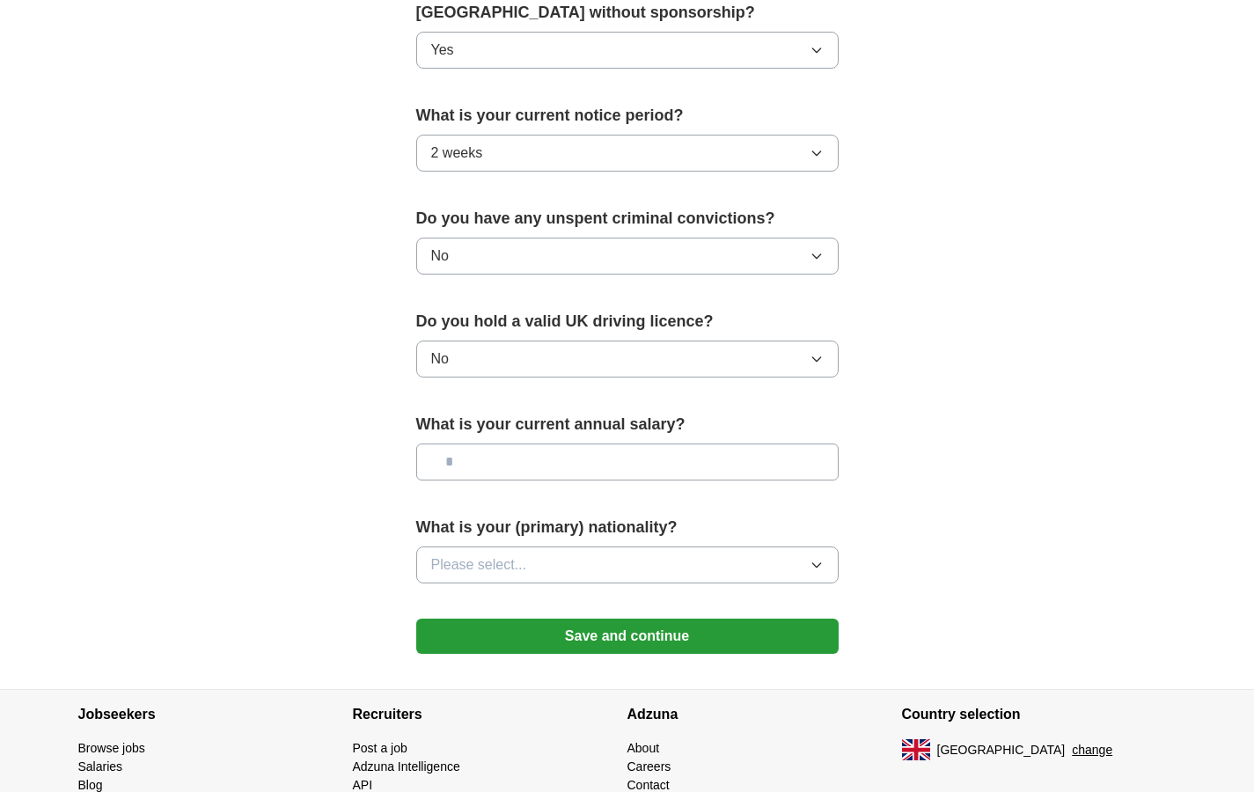
click at [551, 580] on button "Please select..." at bounding box center [627, 565] width 423 height 37
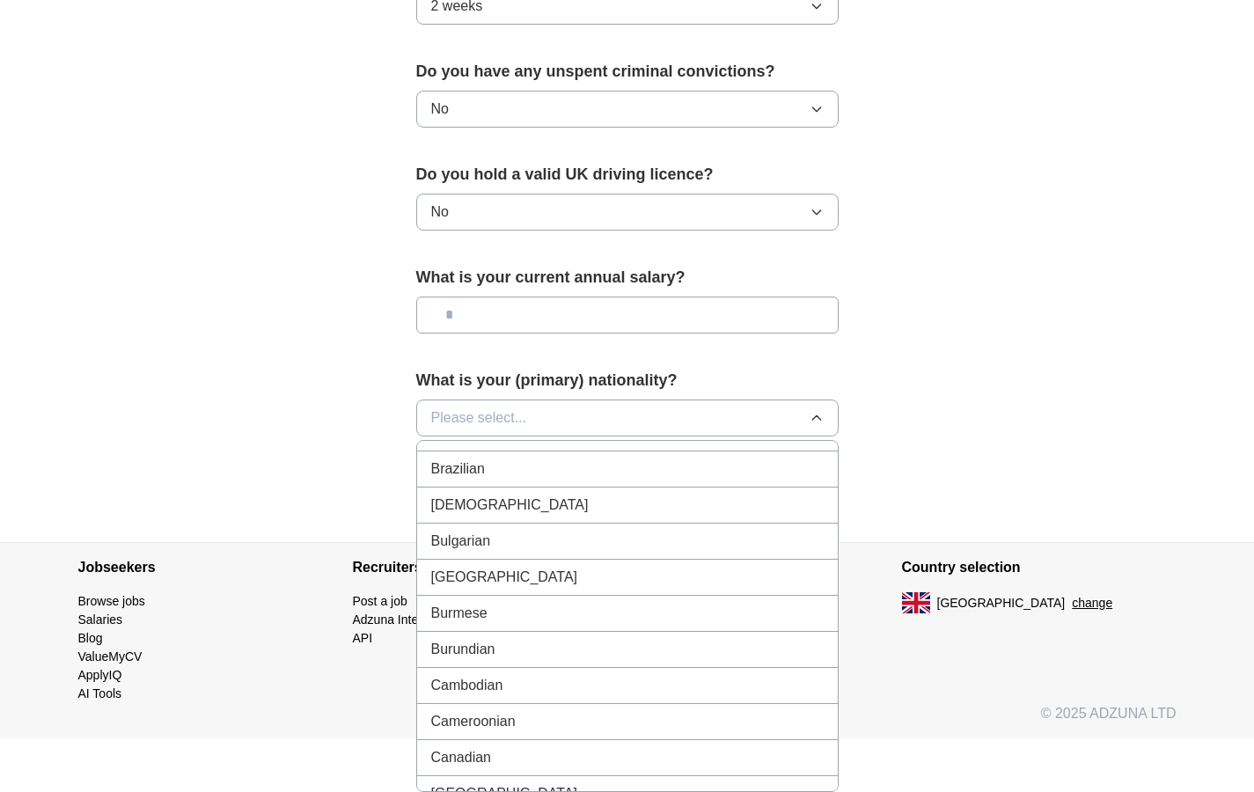
scroll to position [911, 0]
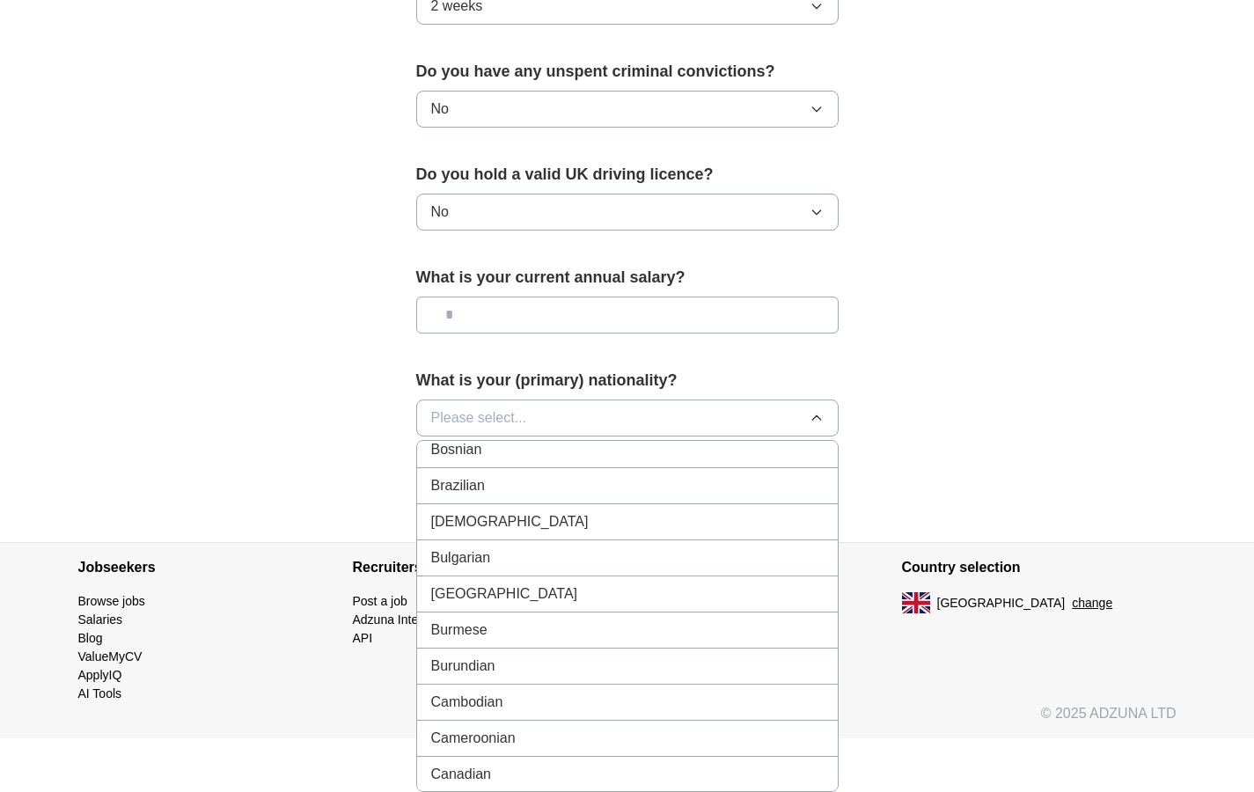
click at [509, 562] on div "Bulgarian" at bounding box center [627, 558] width 393 height 21
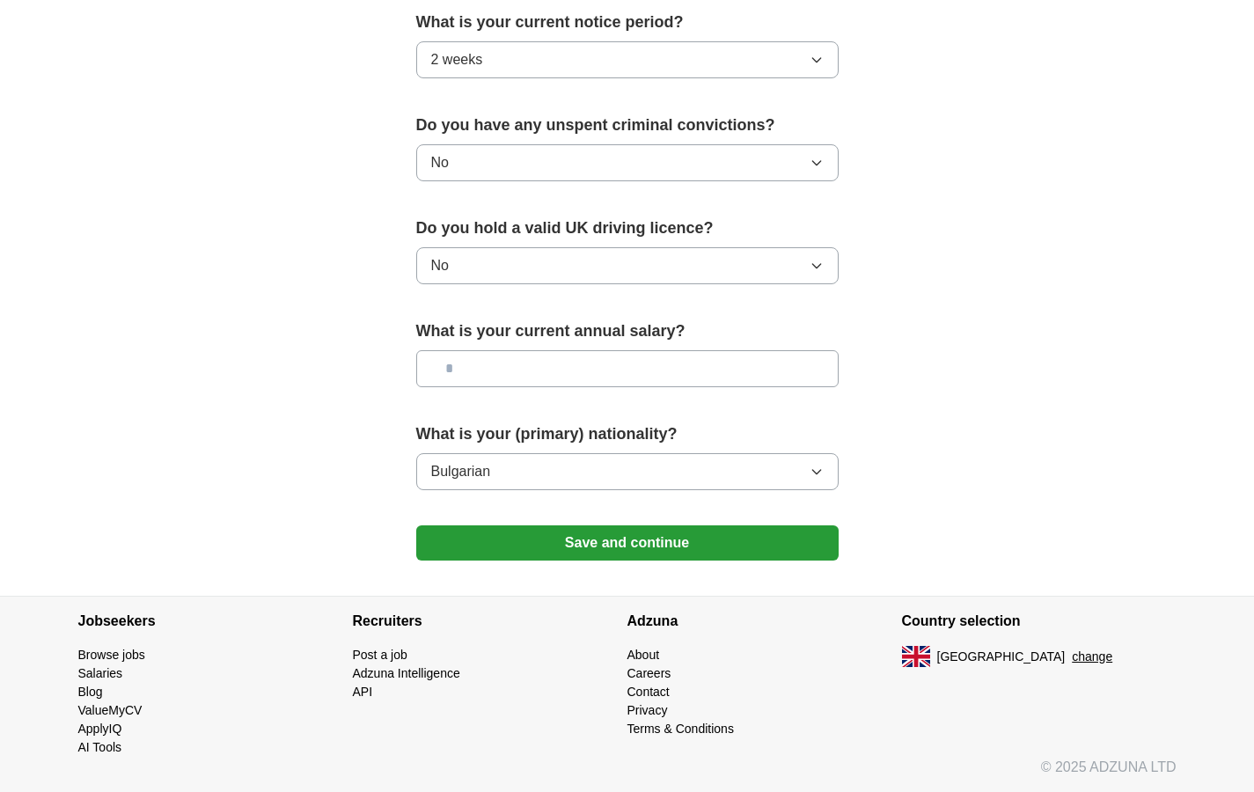
scroll to position [1039, 0]
click at [526, 358] on input "text" at bounding box center [627, 368] width 423 height 37
type input "*******"
click at [619, 549] on button "Save and continue" at bounding box center [627, 543] width 423 height 35
